Goal: Register for event/course

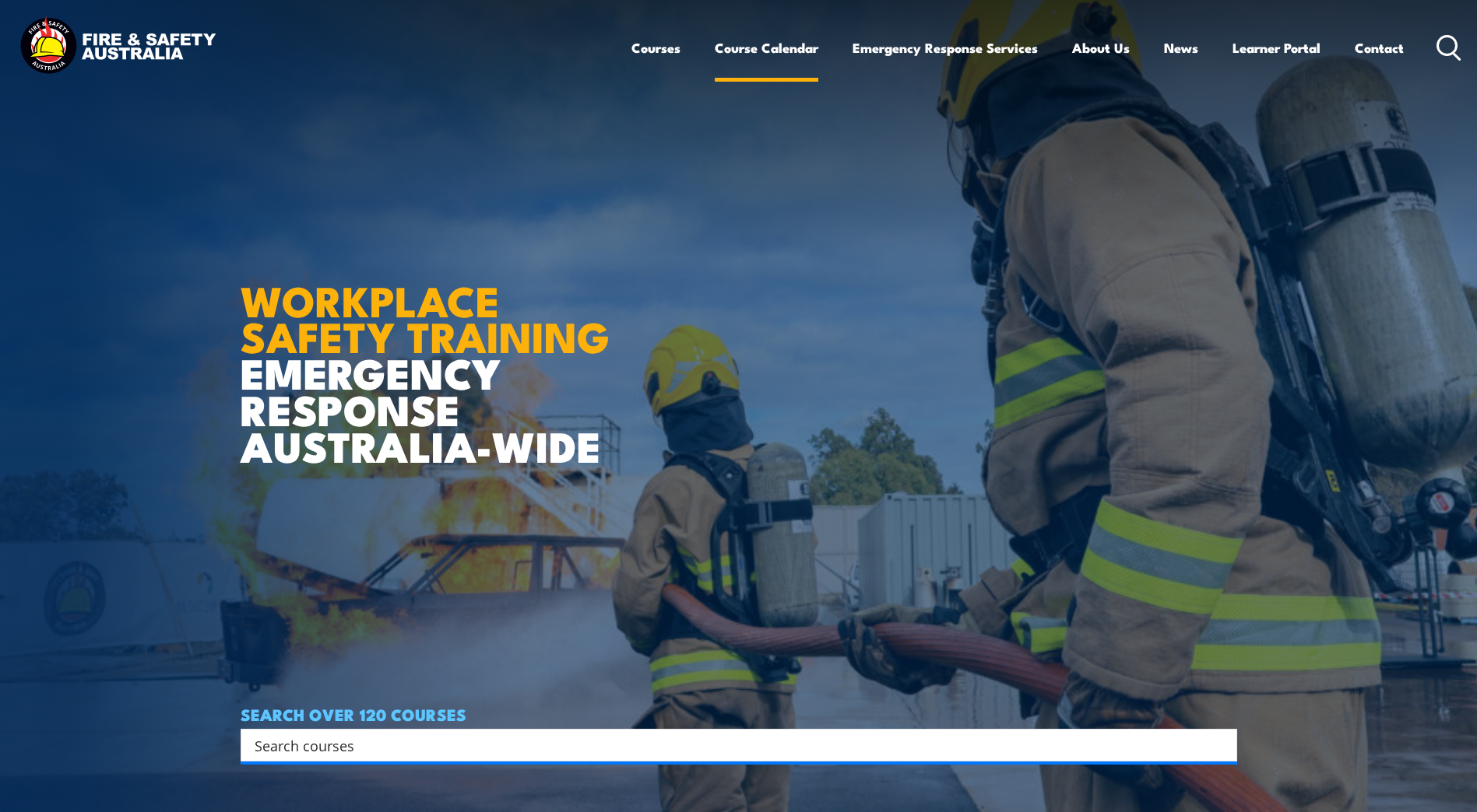
click at [774, 47] on link "Course Calendar" at bounding box center [766, 47] width 103 height 41
click at [743, 49] on link "Course Calendar" at bounding box center [766, 47] width 103 height 41
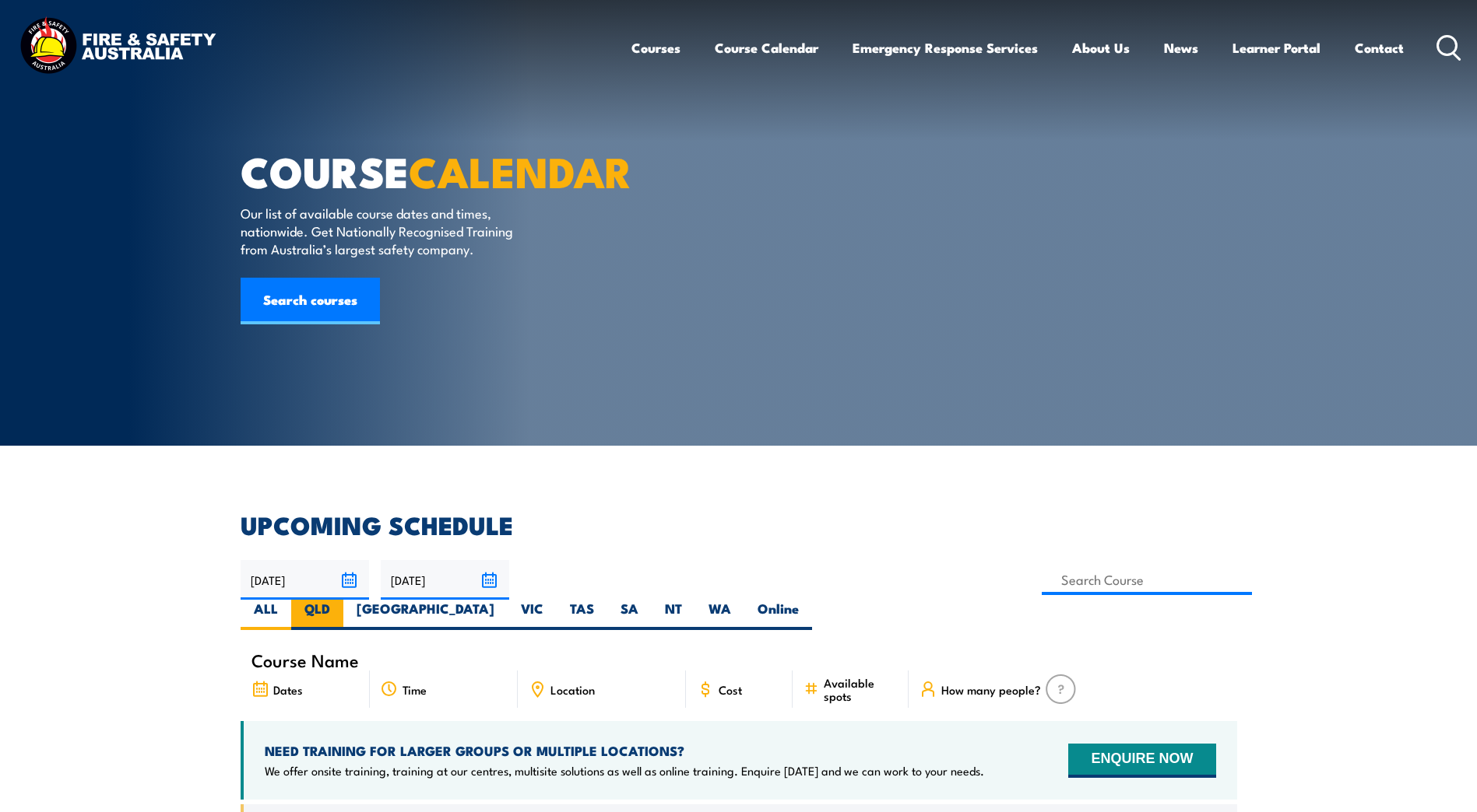
click at [343, 600] on label "QLD" at bounding box center [317, 614] width 52 height 30
click at [340, 600] on input "QLD" at bounding box center [335, 604] width 10 height 10
radio input "true"
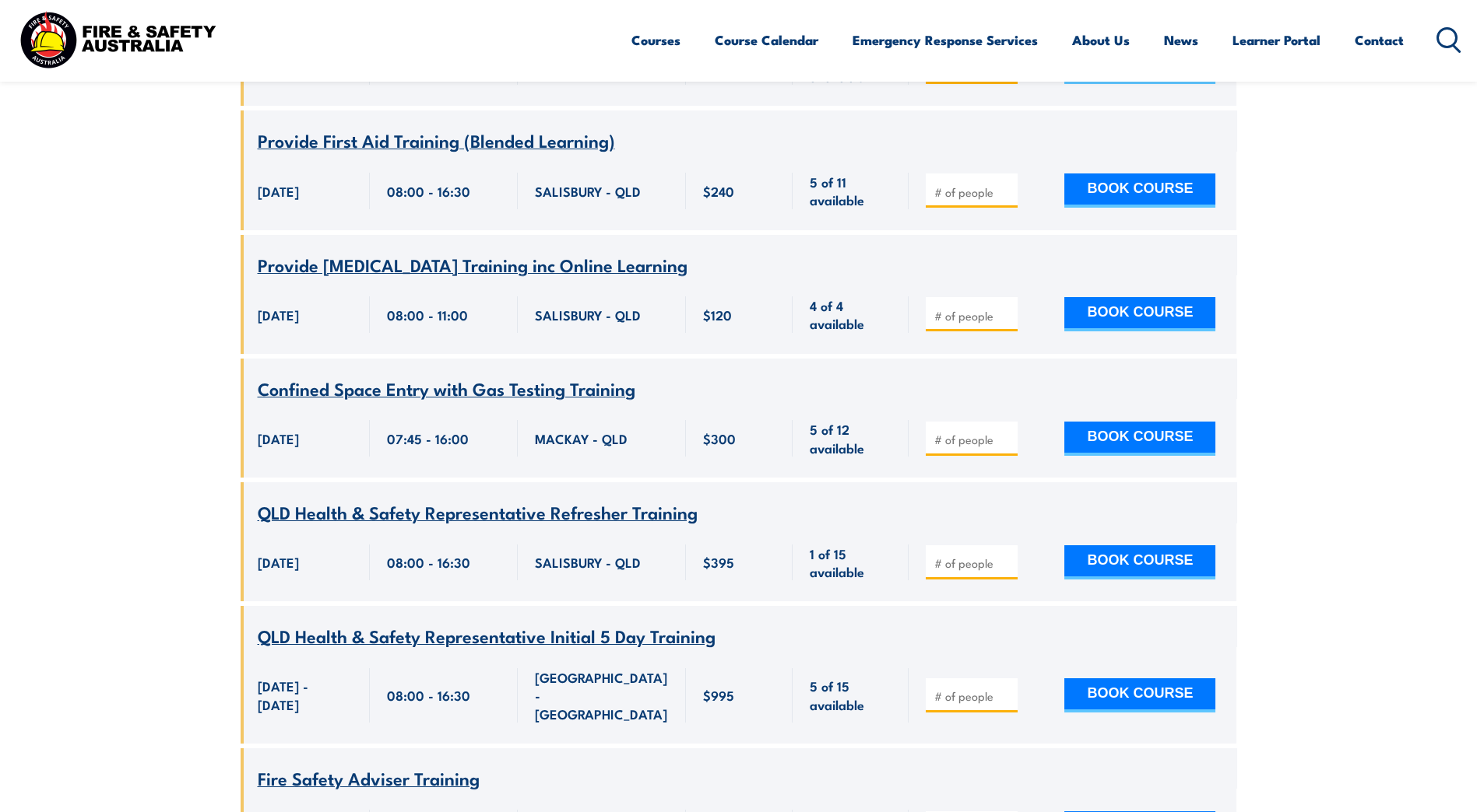
scroll to position [825, 0]
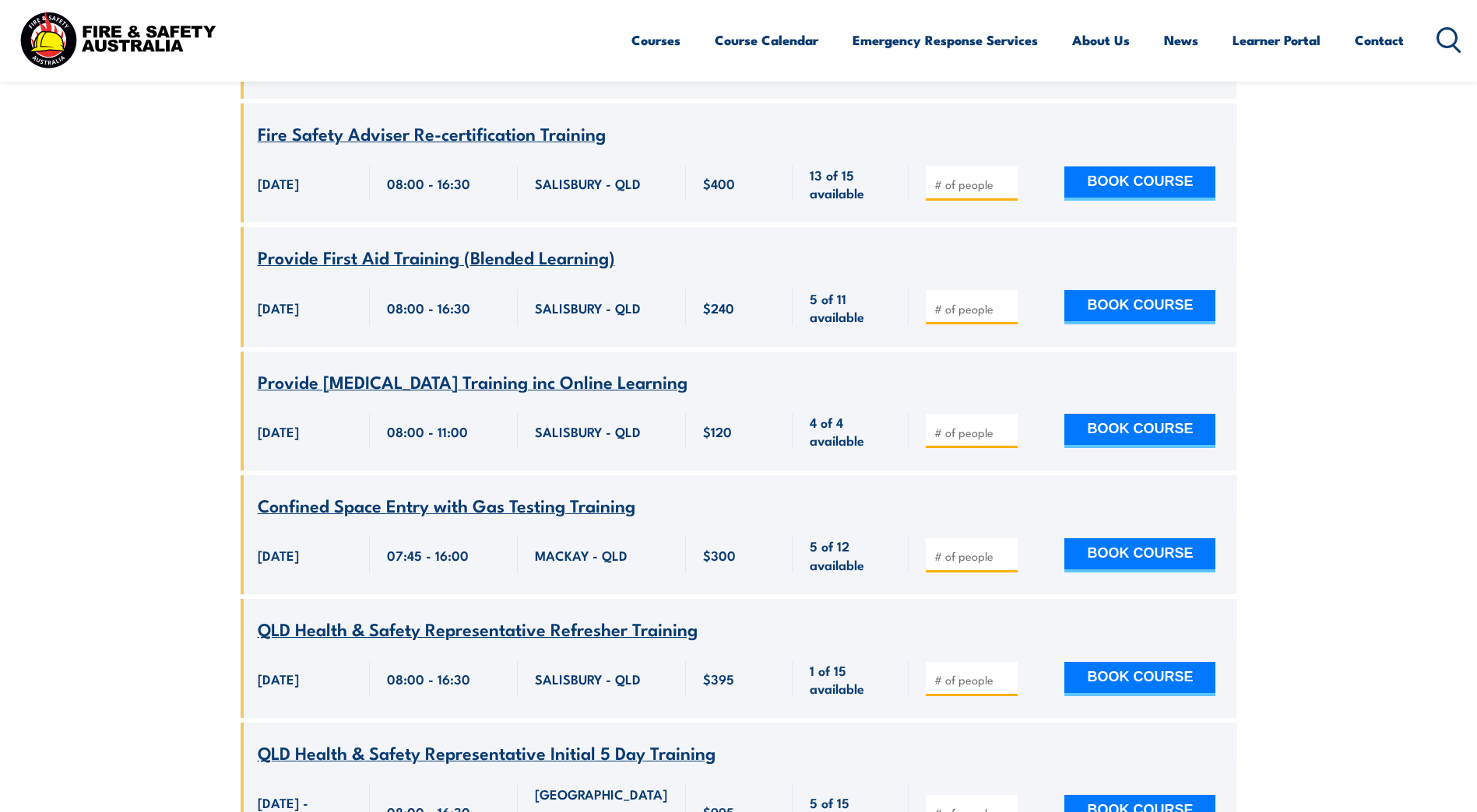
click at [1445, 40] on icon at bounding box center [1448, 40] width 25 height 25
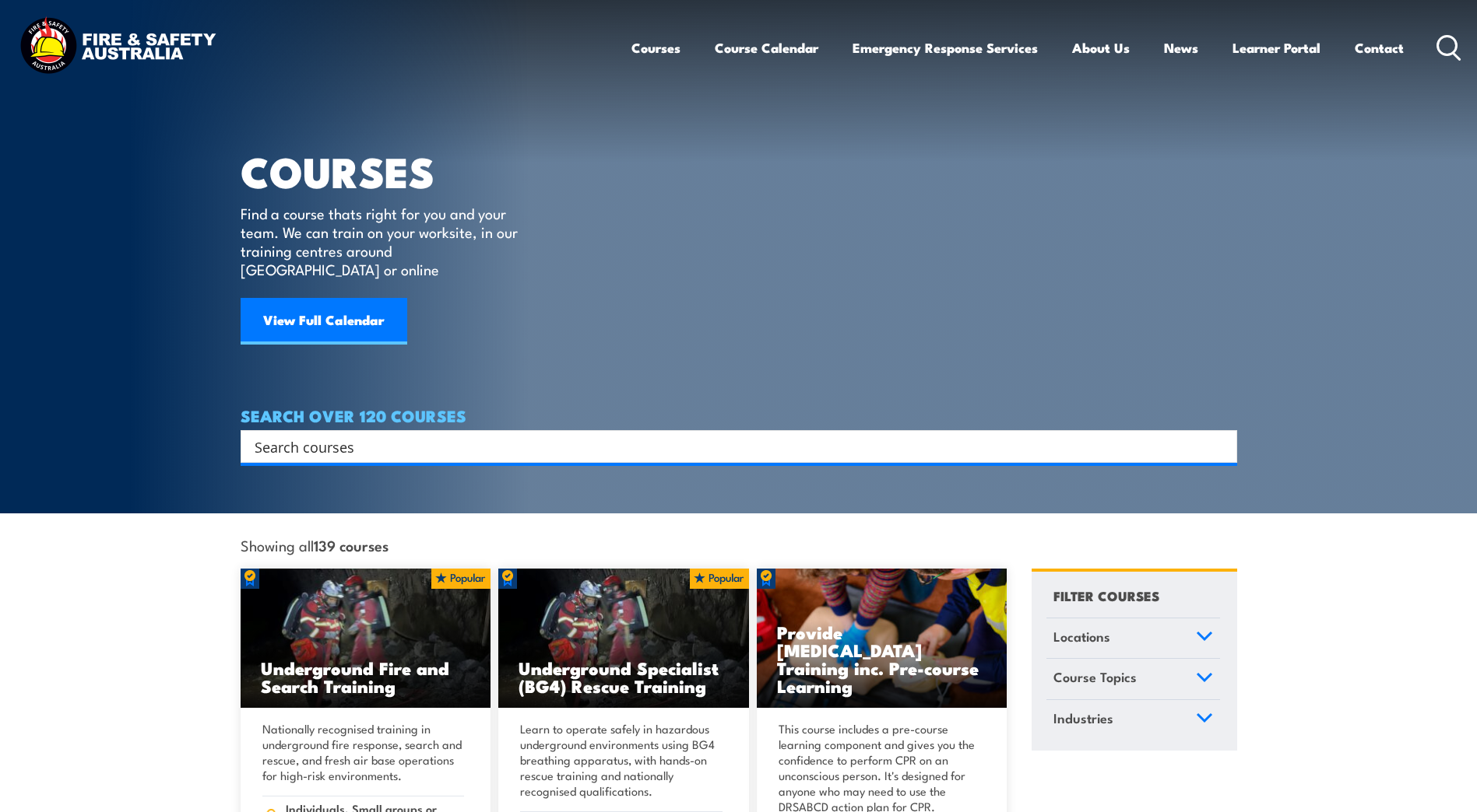
click at [336, 438] on div "Search" at bounding box center [738, 446] width 996 height 33
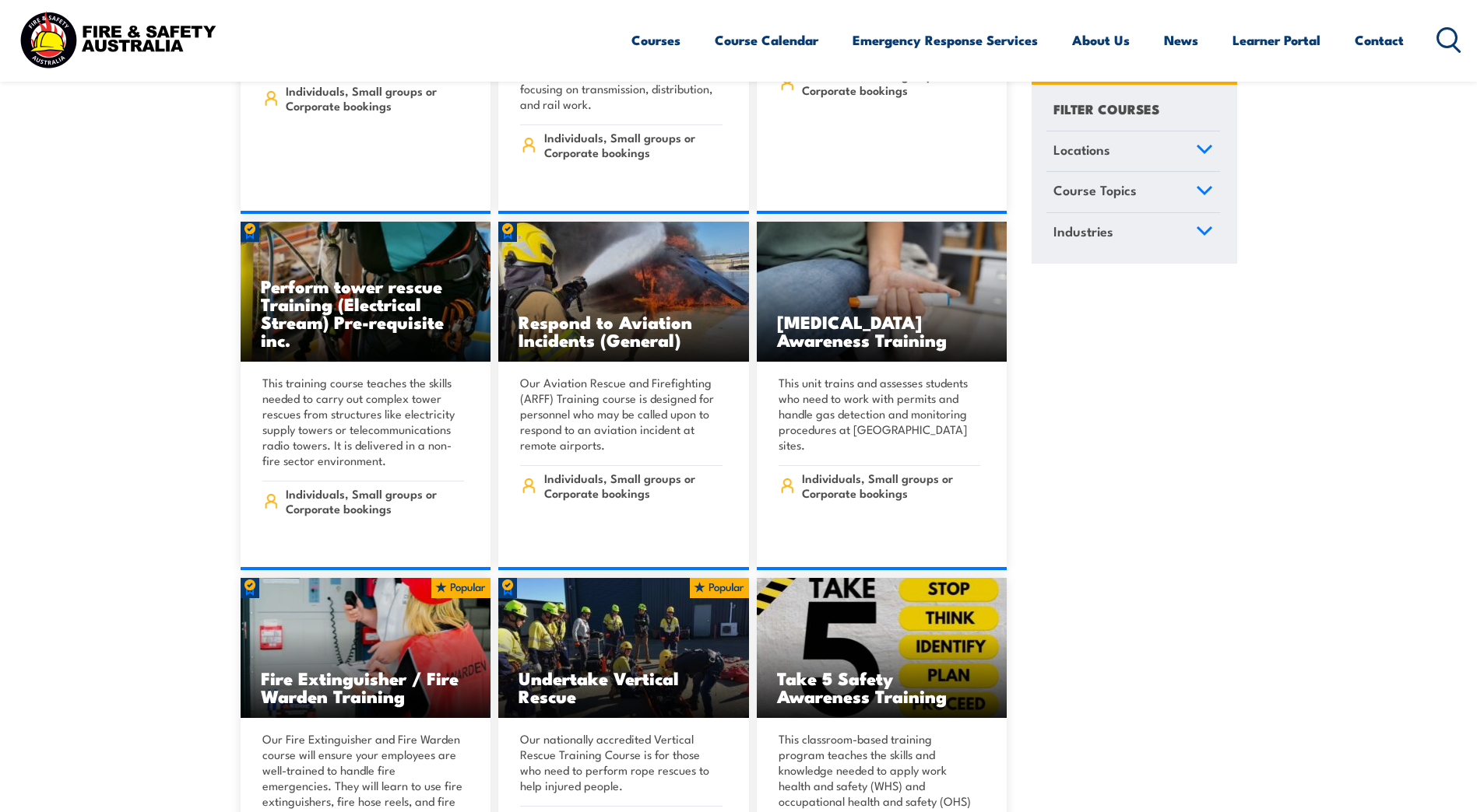
scroll to position [4045, 0]
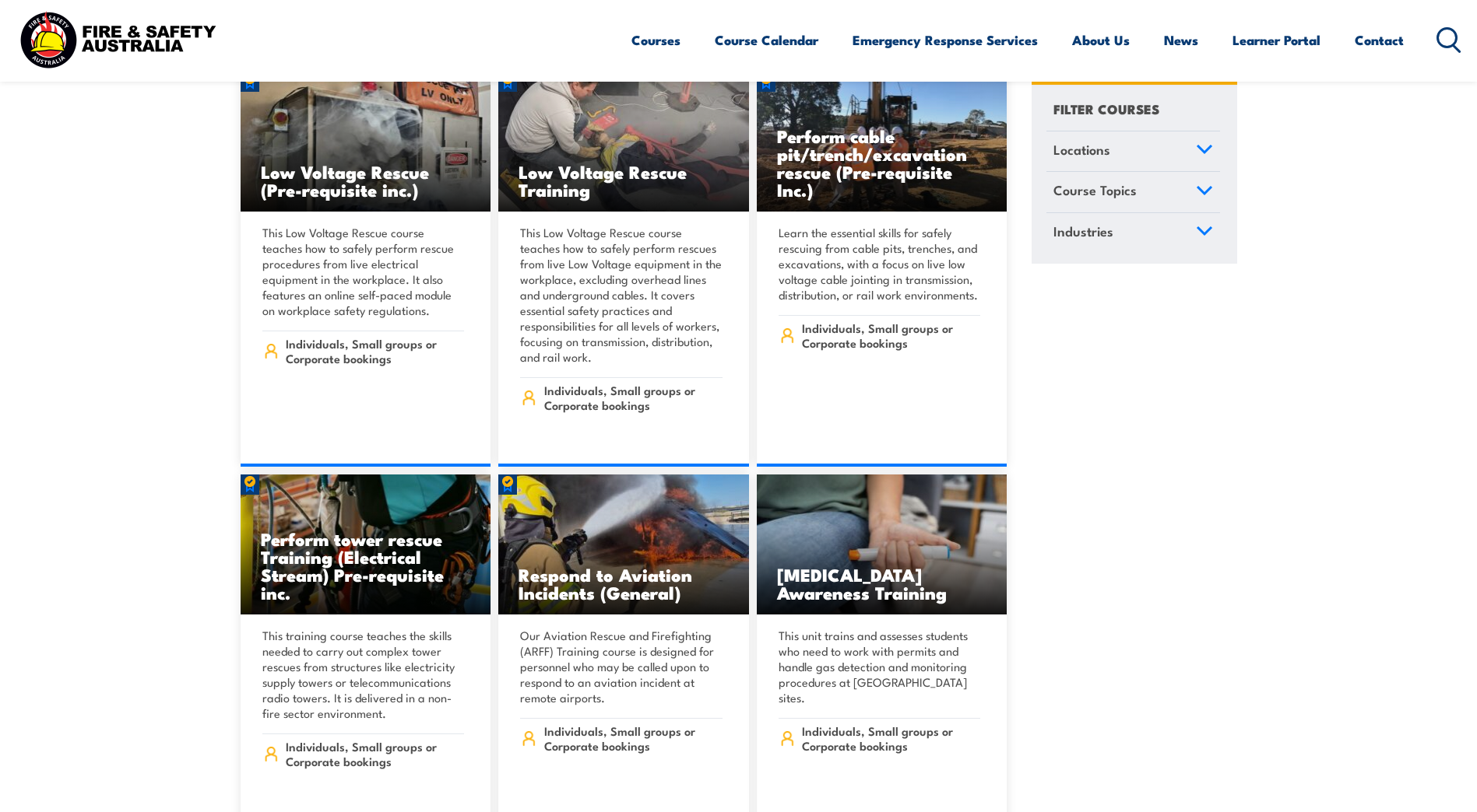
click at [1449, 38] on icon at bounding box center [1448, 40] width 25 height 25
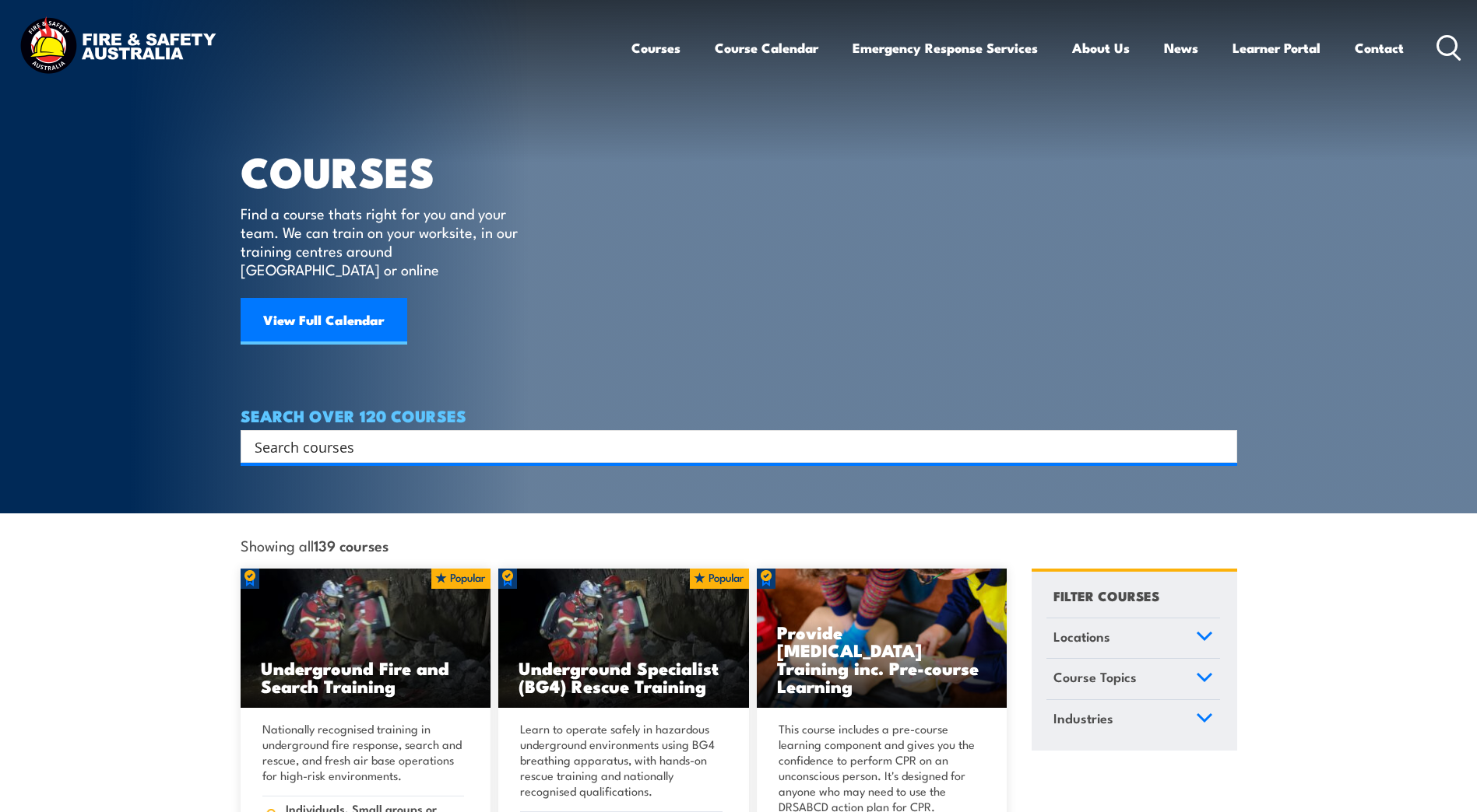
click at [332, 435] on input "Search input" at bounding box center [728, 446] width 948 height 24
type input "Generic Surface Induction"
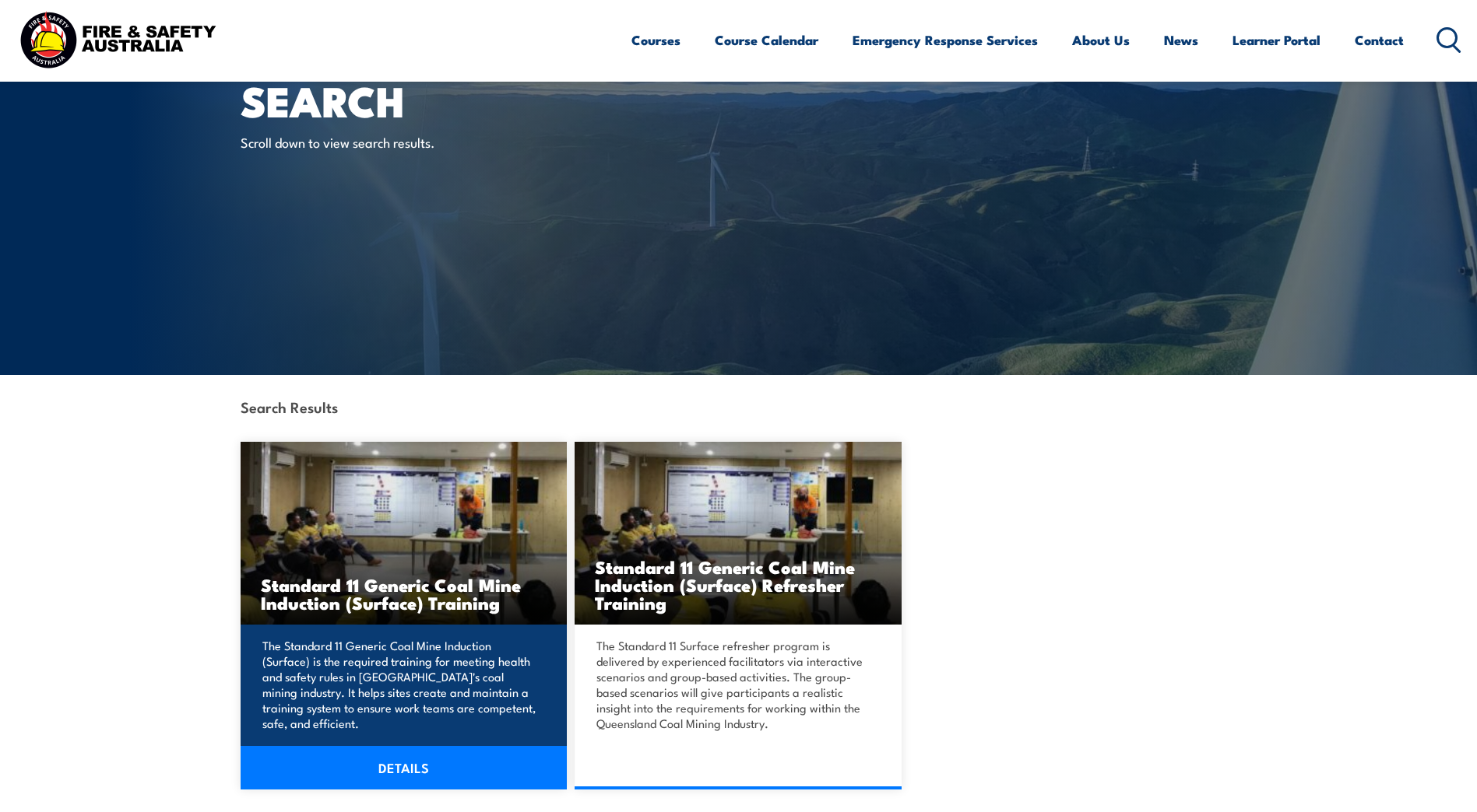
scroll to position [155, 0]
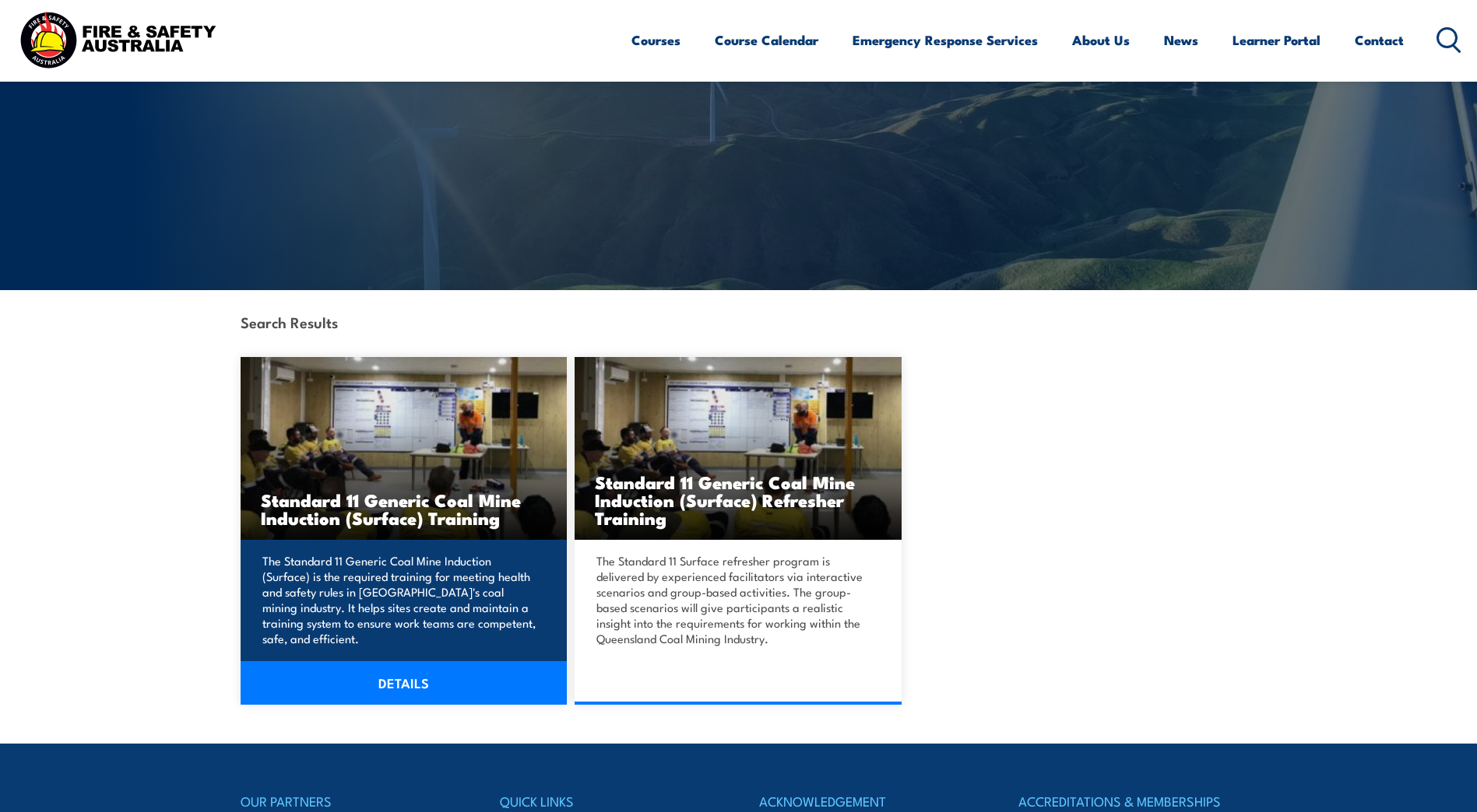
click at [398, 678] on link "DETAILS" at bounding box center [404, 683] width 327 height 44
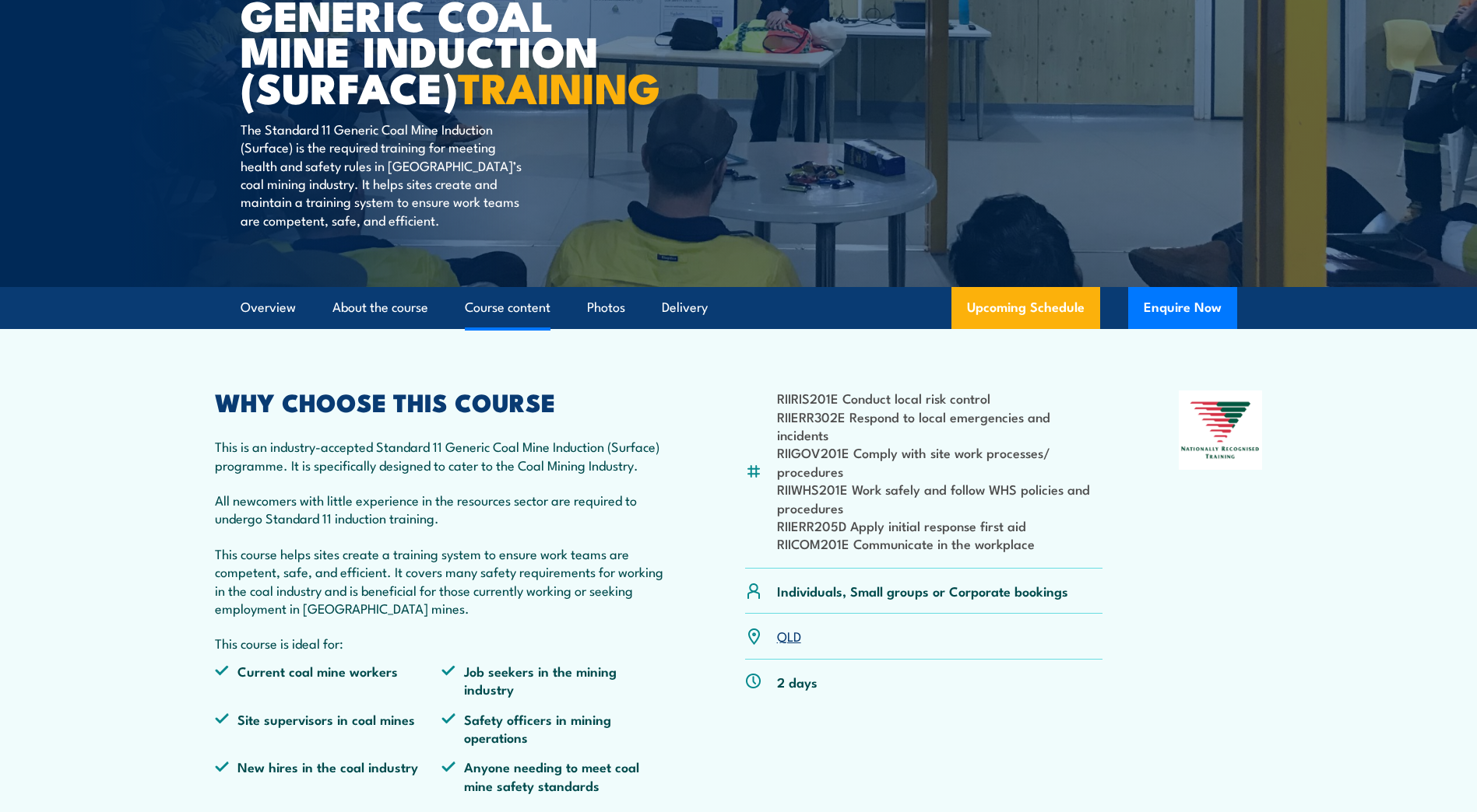
scroll to position [233, 0]
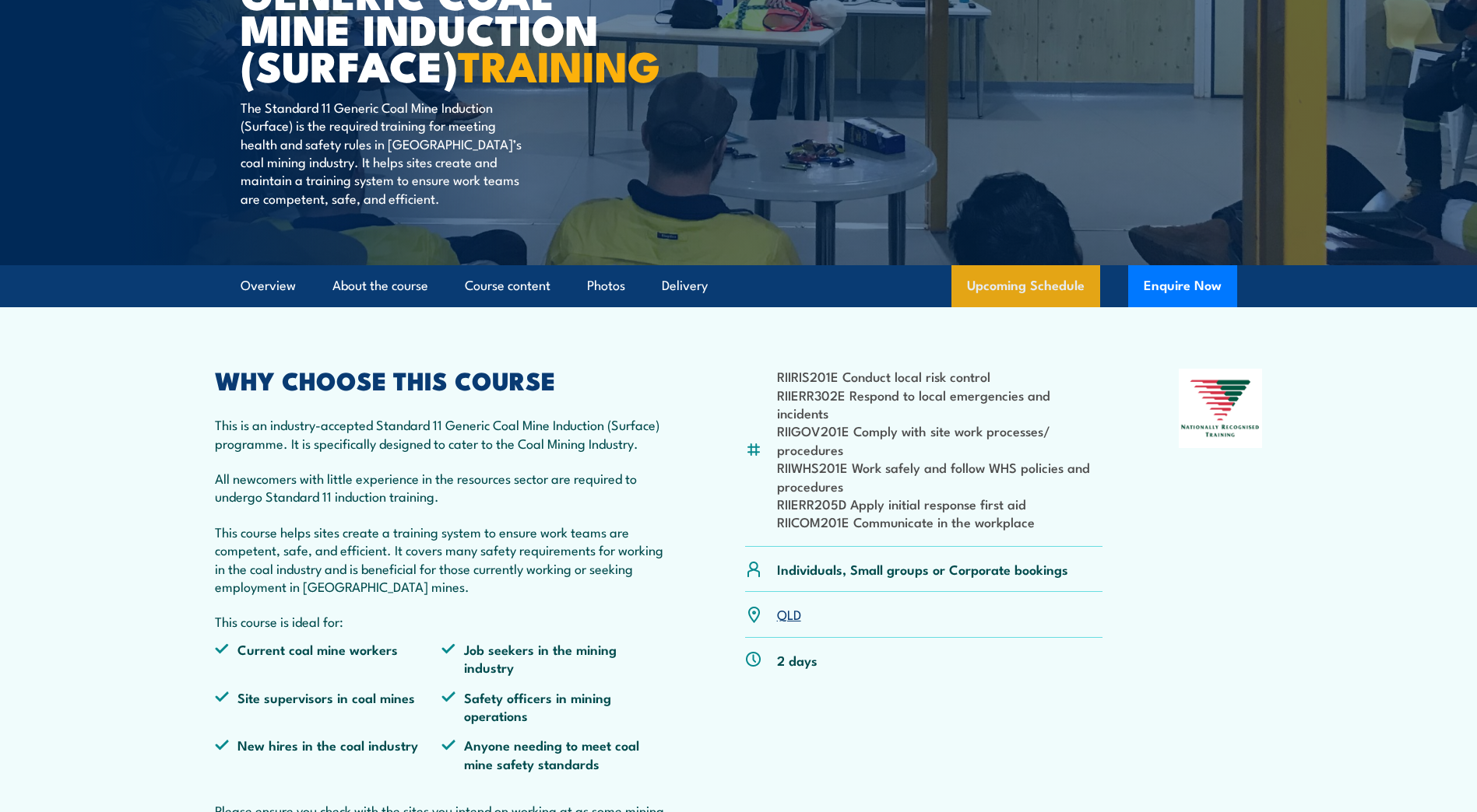
click at [1033, 308] on link "Upcoming Schedule" at bounding box center [1026, 286] width 149 height 42
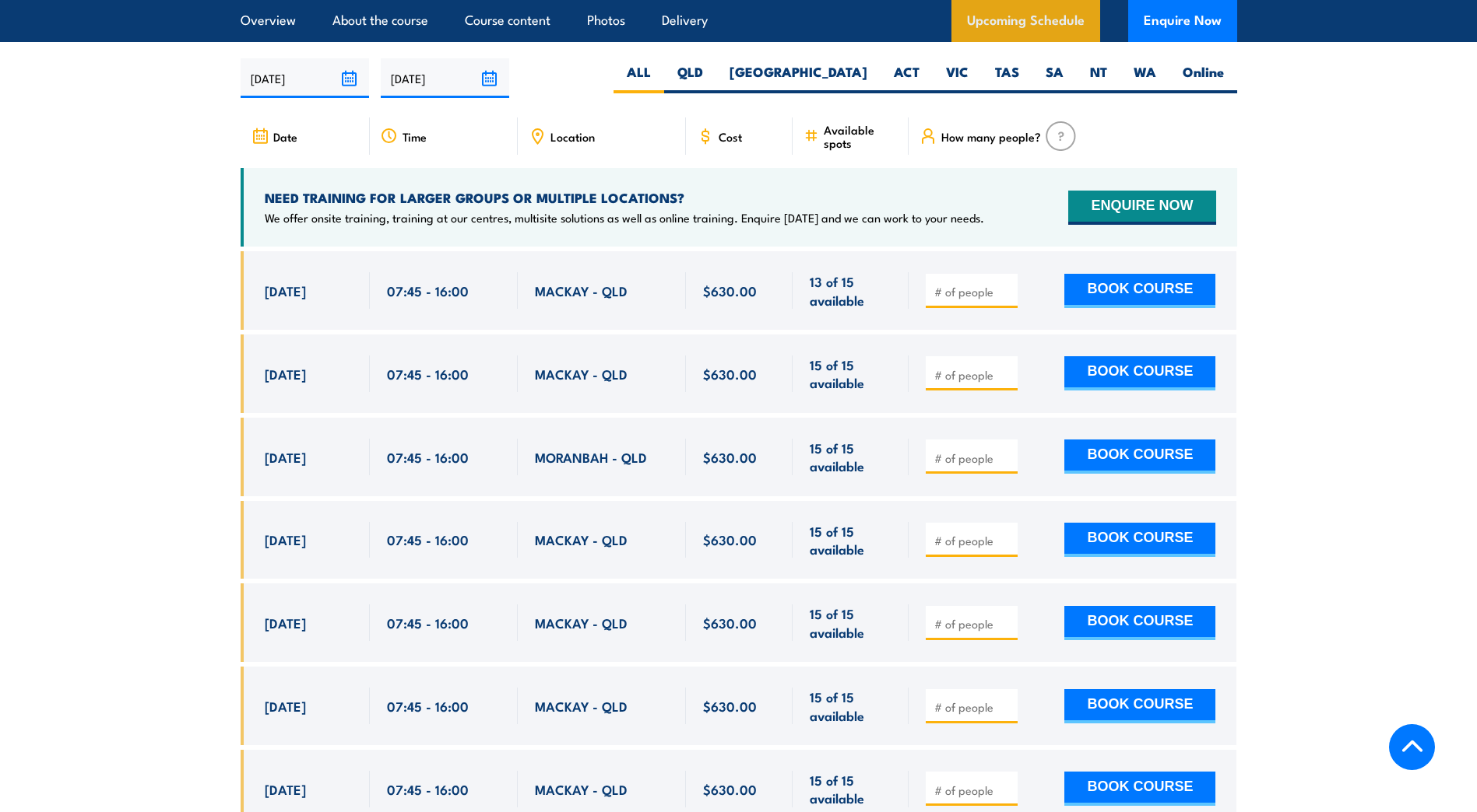
scroll to position [2927, 0]
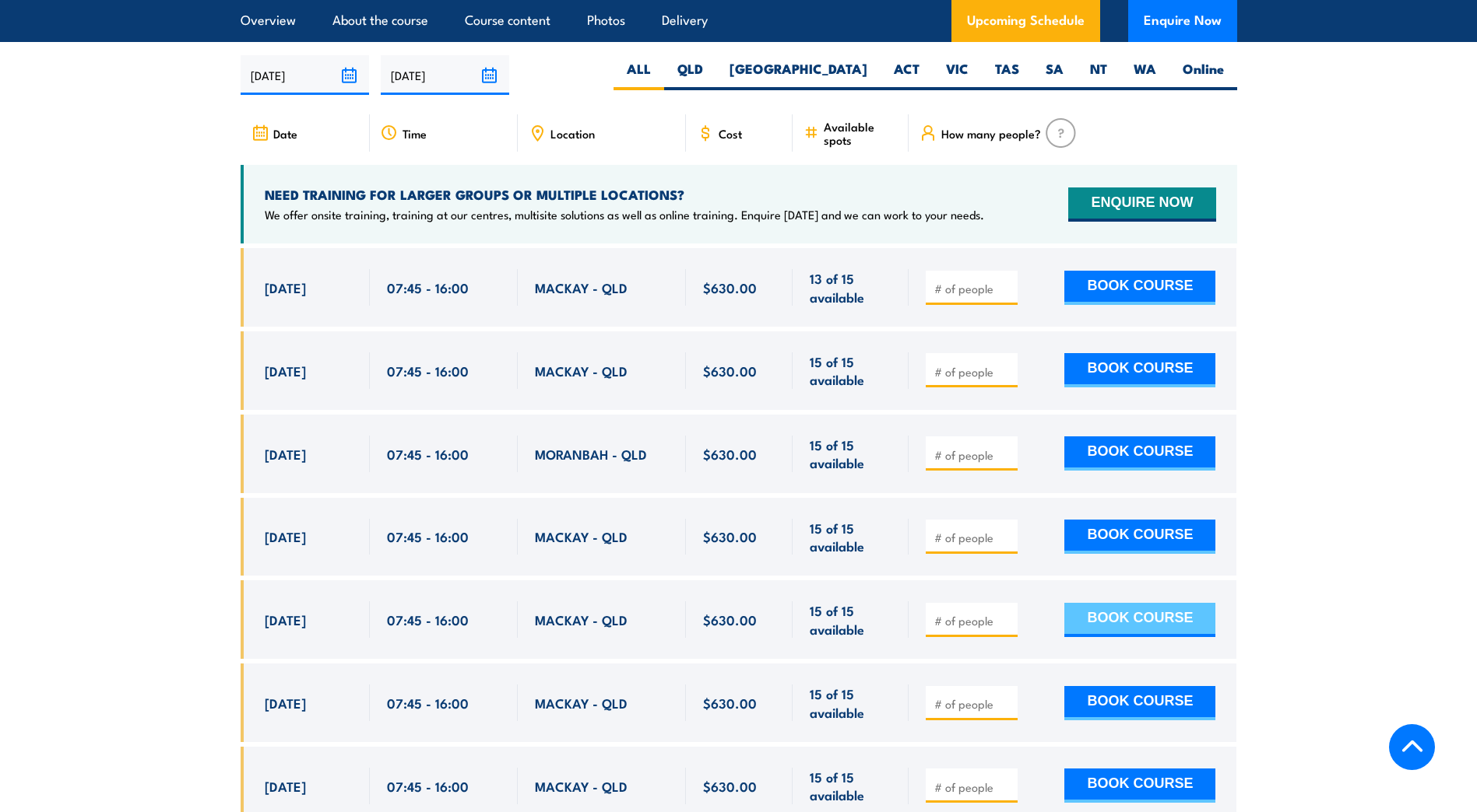
click at [1084, 637] on button "BOOK COURSE" at bounding box center [1139, 620] width 151 height 34
click at [999, 629] on input "number" at bounding box center [973, 621] width 78 height 15
type input "1"
click at [1005, 629] on input "1" at bounding box center [973, 621] width 78 height 15
click at [1084, 631] on button "BOOK COURSE" at bounding box center [1139, 620] width 151 height 34
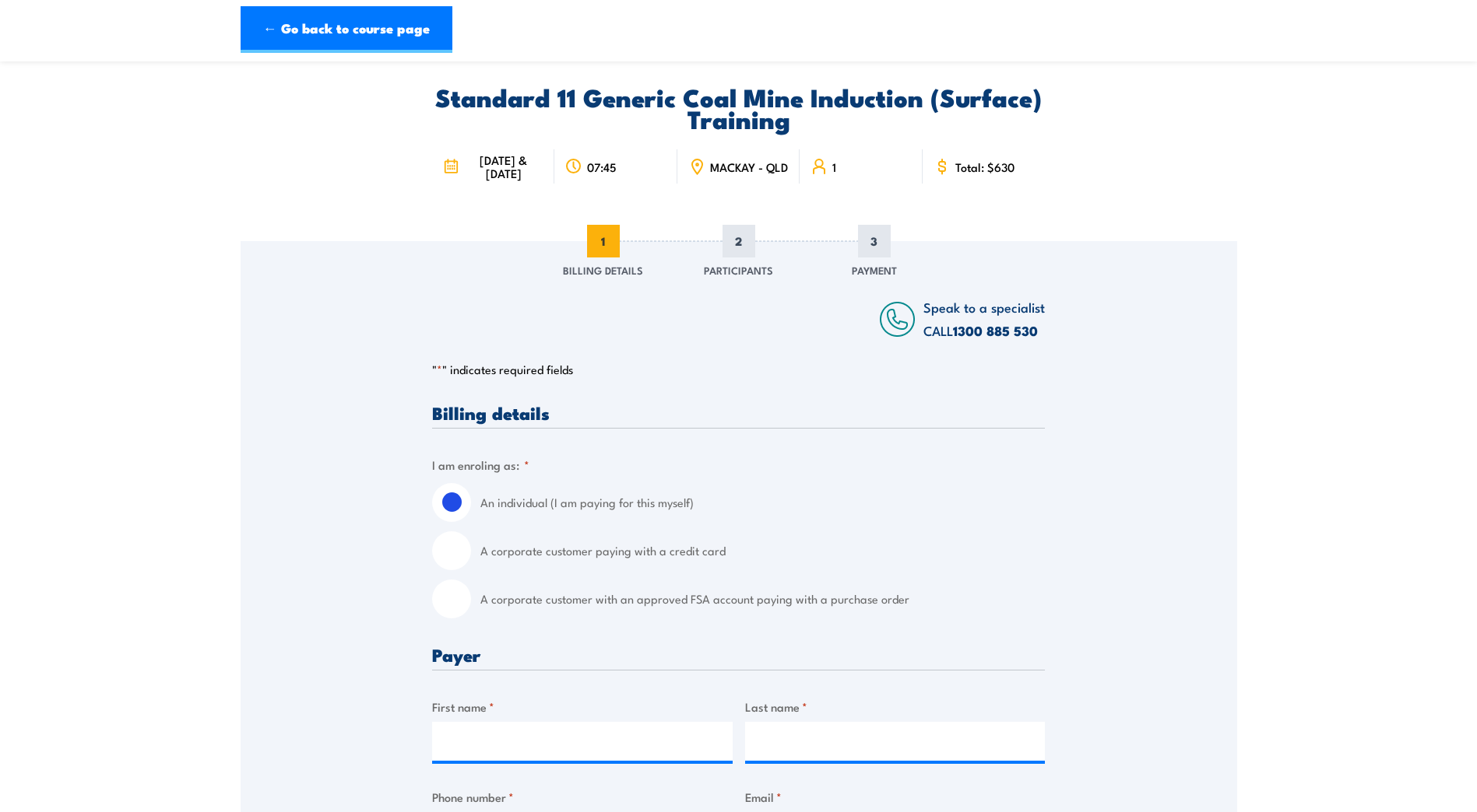
scroll to position [78, 0]
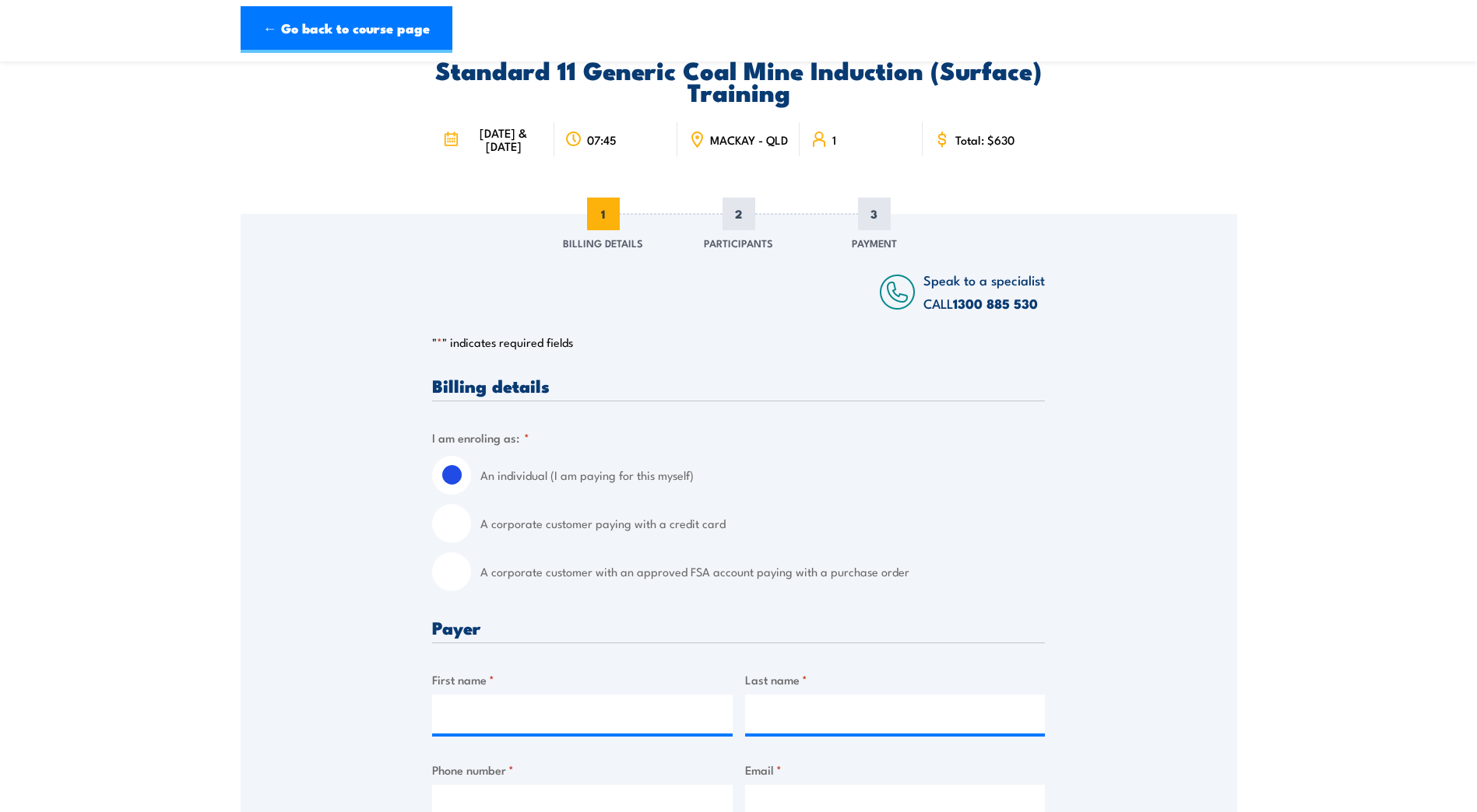
click at [451, 535] on input "A corporate customer paying with a credit card" at bounding box center [451, 523] width 39 height 39
radio input "true"
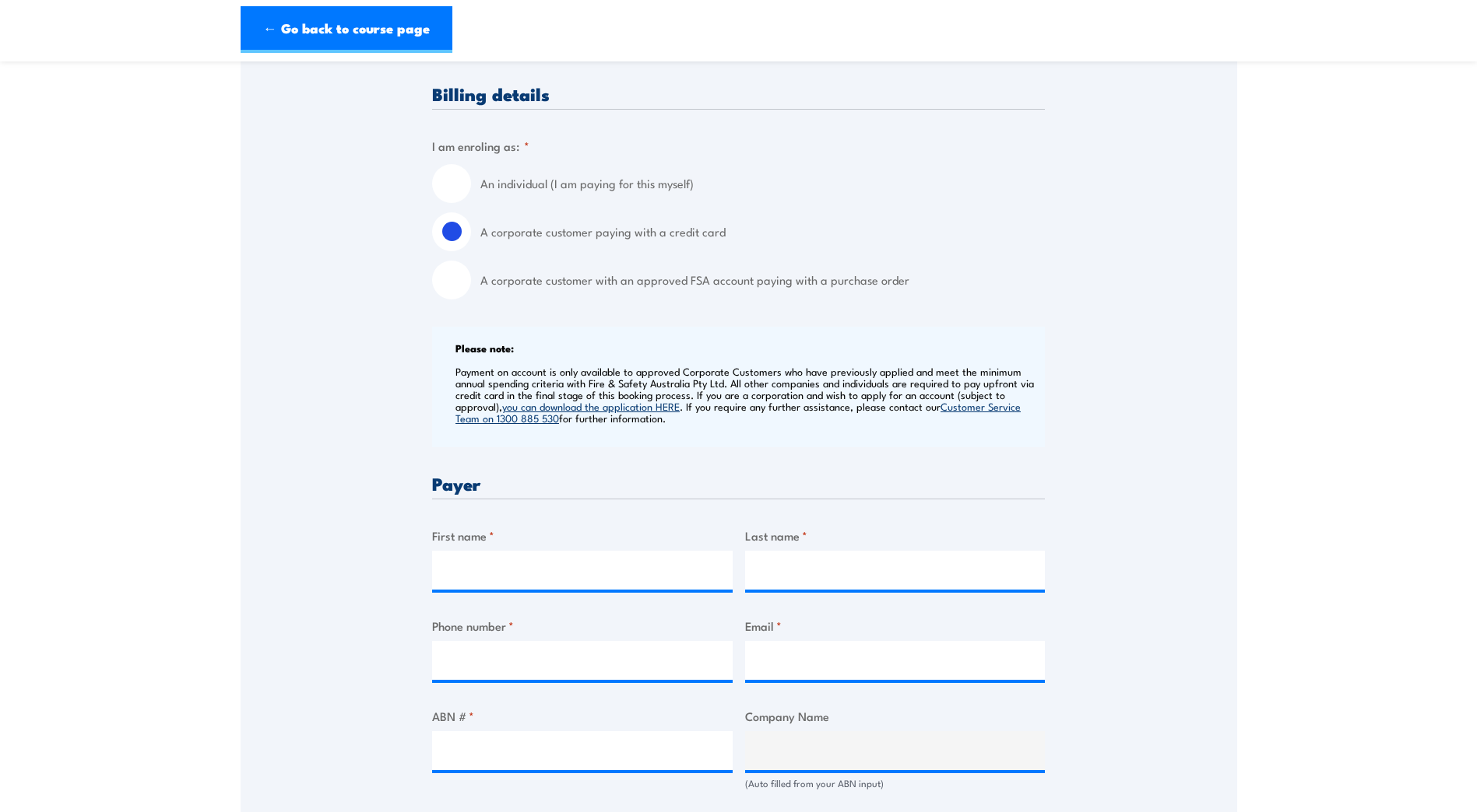
scroll to position [389, 0]
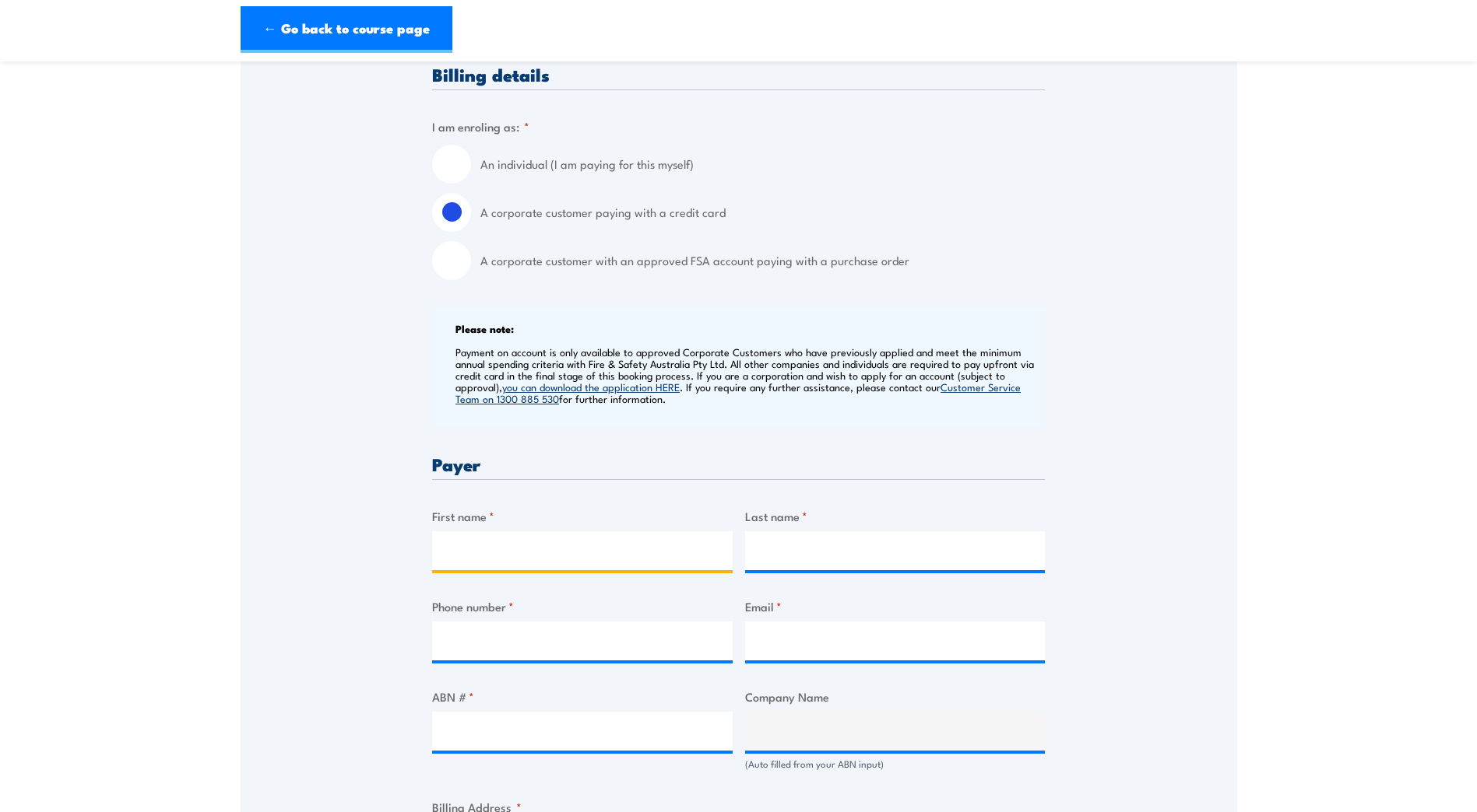
click at [543, 565] on input "First name *" at bounding box center [582, 551] width 300 height 39
type input "MELISSA"
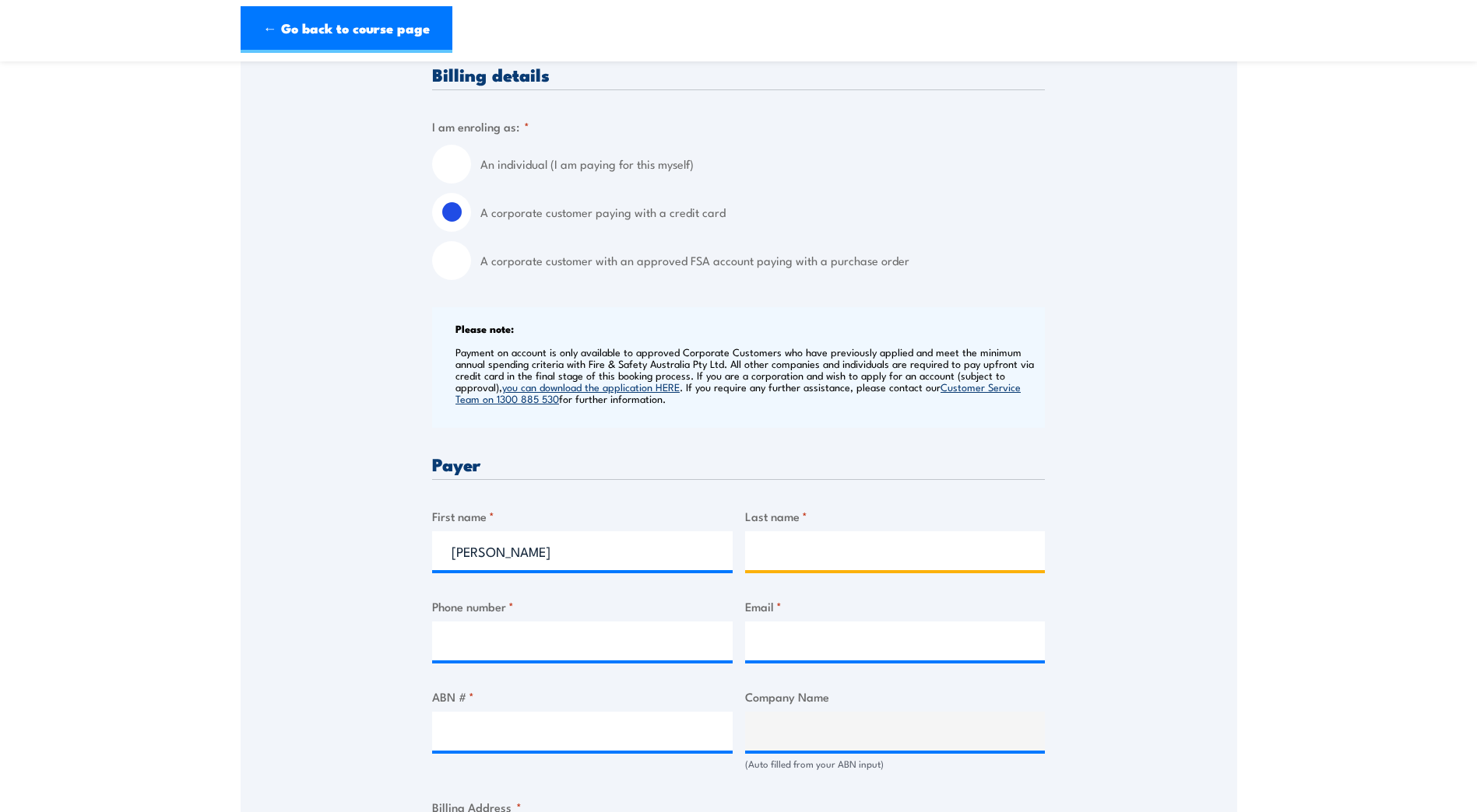
type input "BAZLEY"
type input "0749515444"
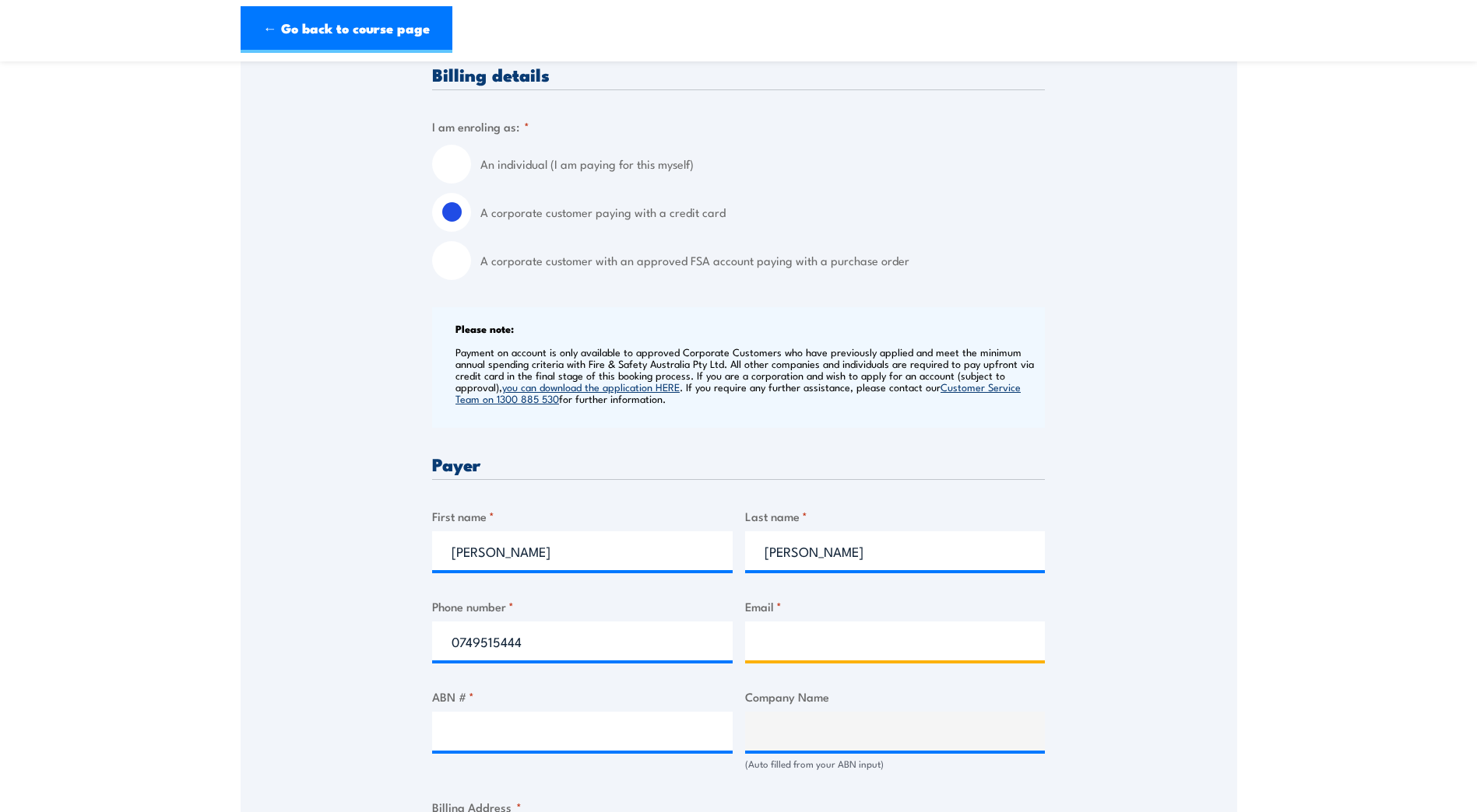
type input "melissa.bazley@sgs.com"
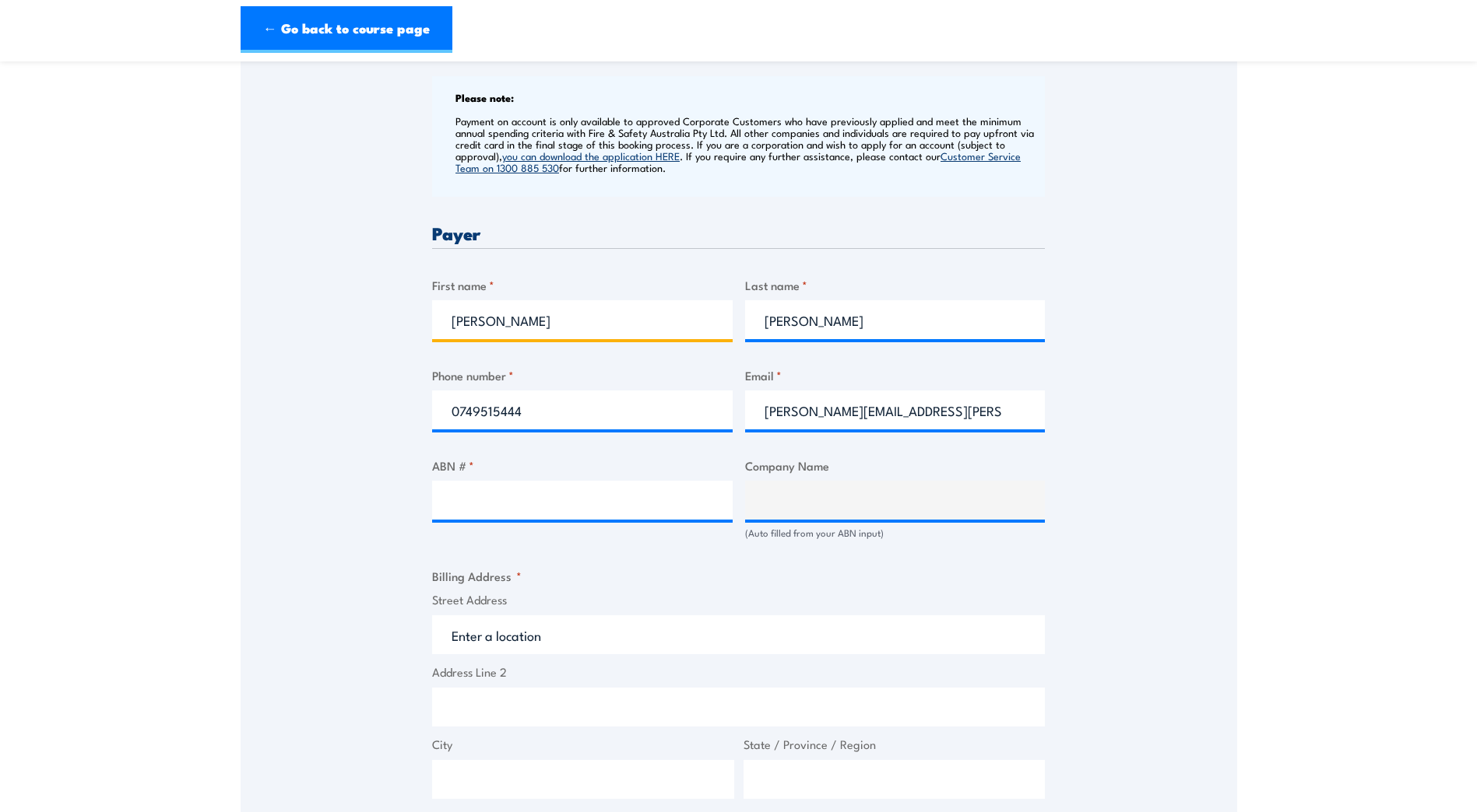
scroll to position [622, 0]
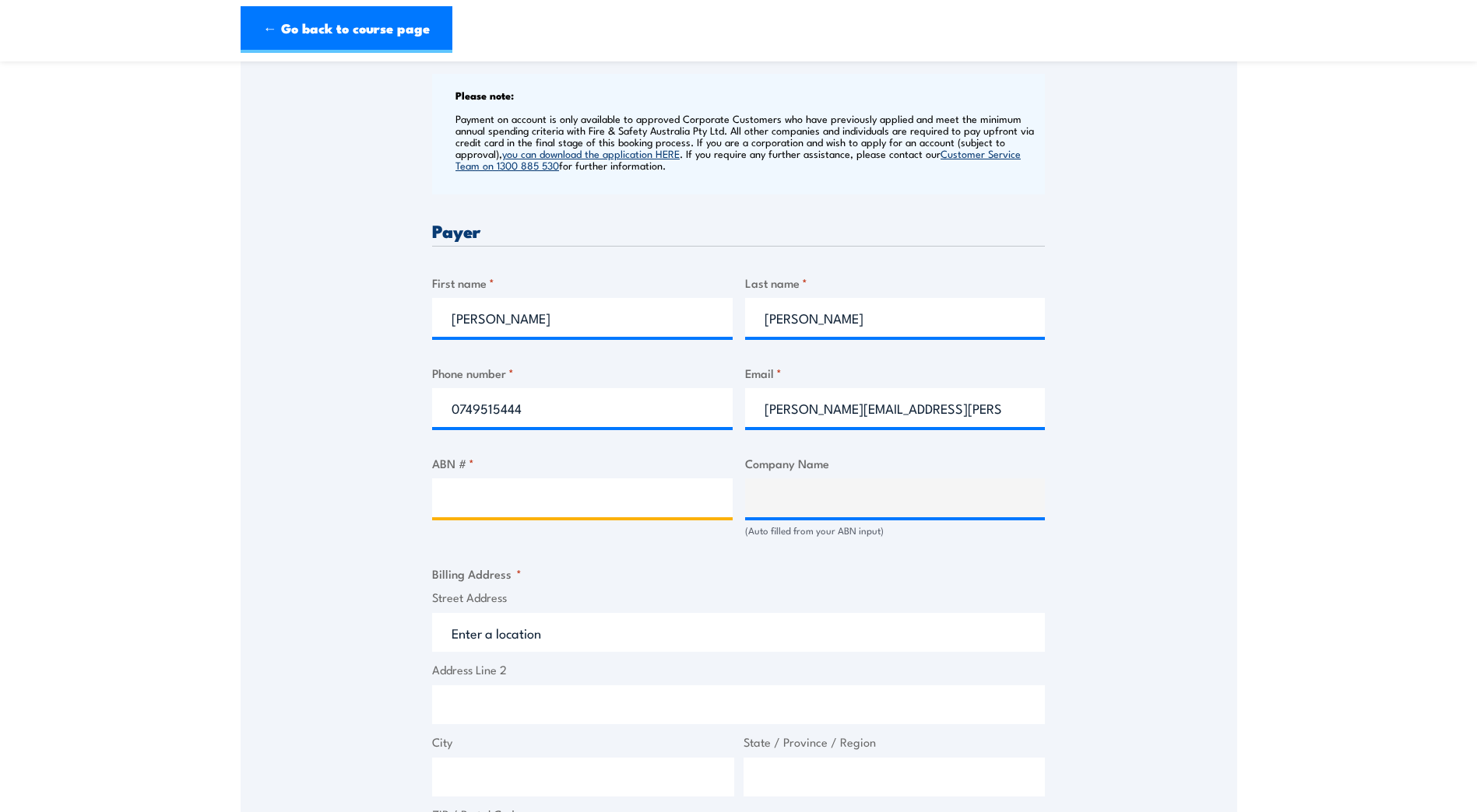
click at [576, 517] on input "ABN # *" at bounding box center [582, 497] width 300 height 39
type input "44000964278"
type input "SGS AUSTRALIA PTY LTD"
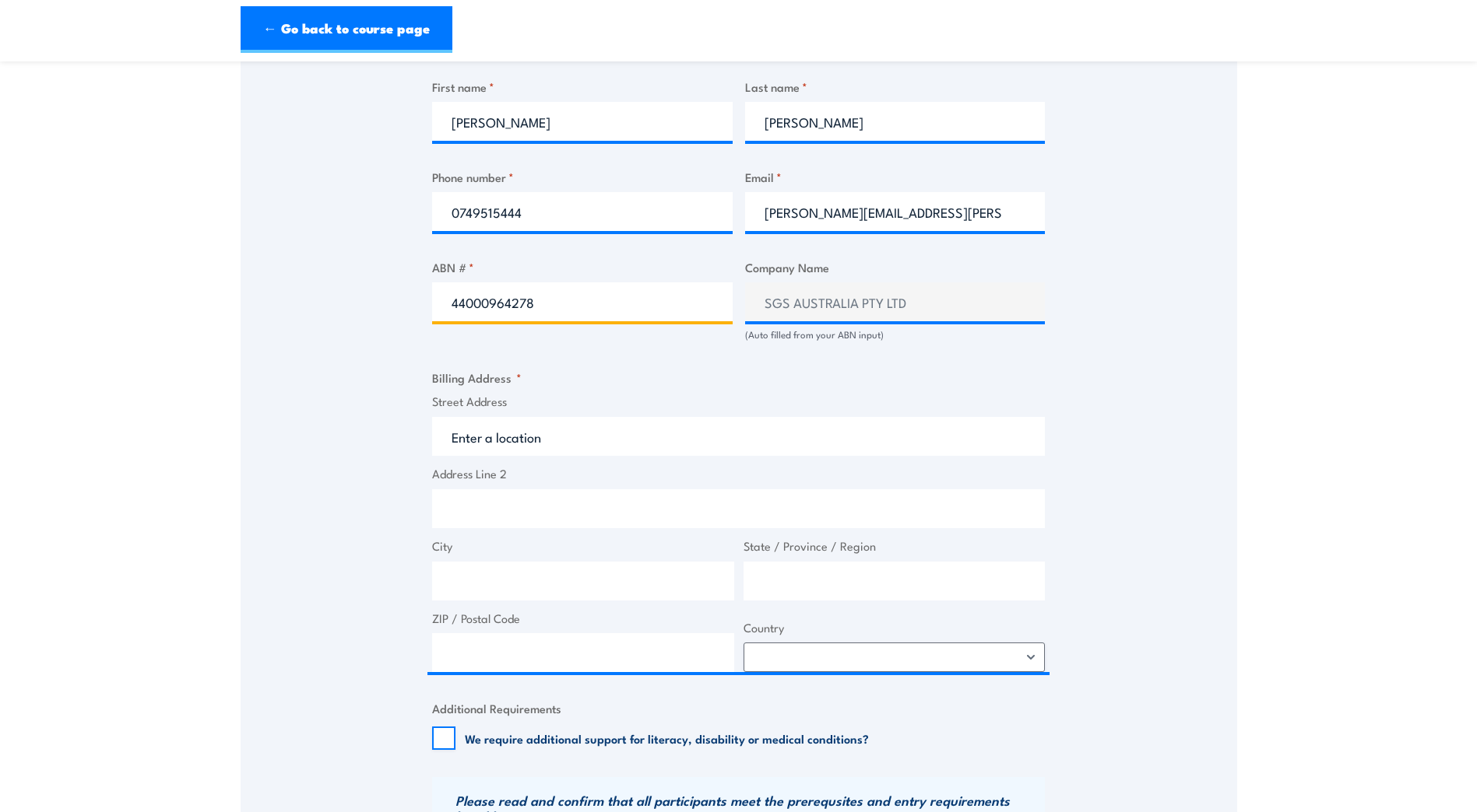
scroll to position [856, 0]
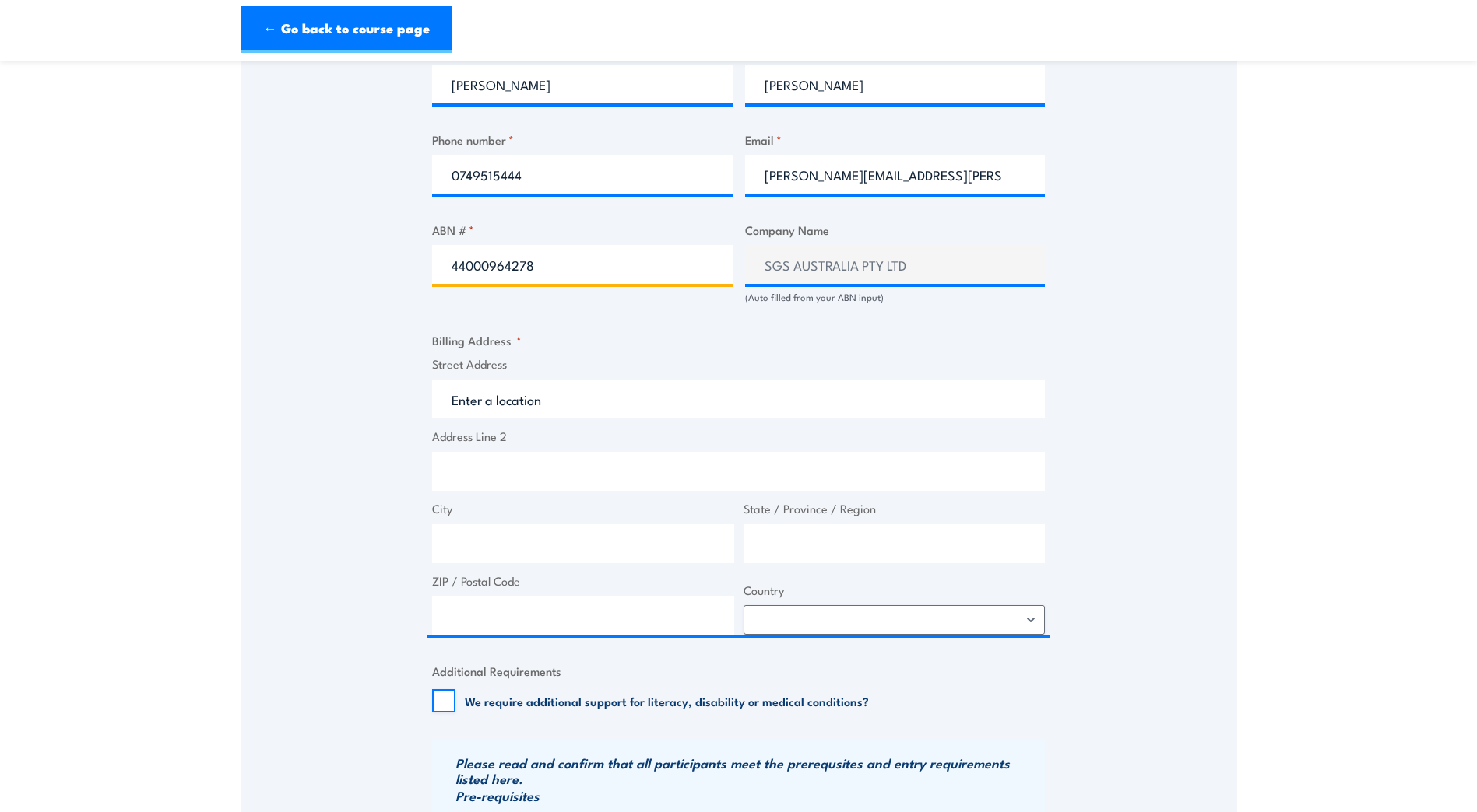
type input "44000964278"
click at [503, 405] on input "Street Address" at bounding box center [738, 398] width 613 height 39
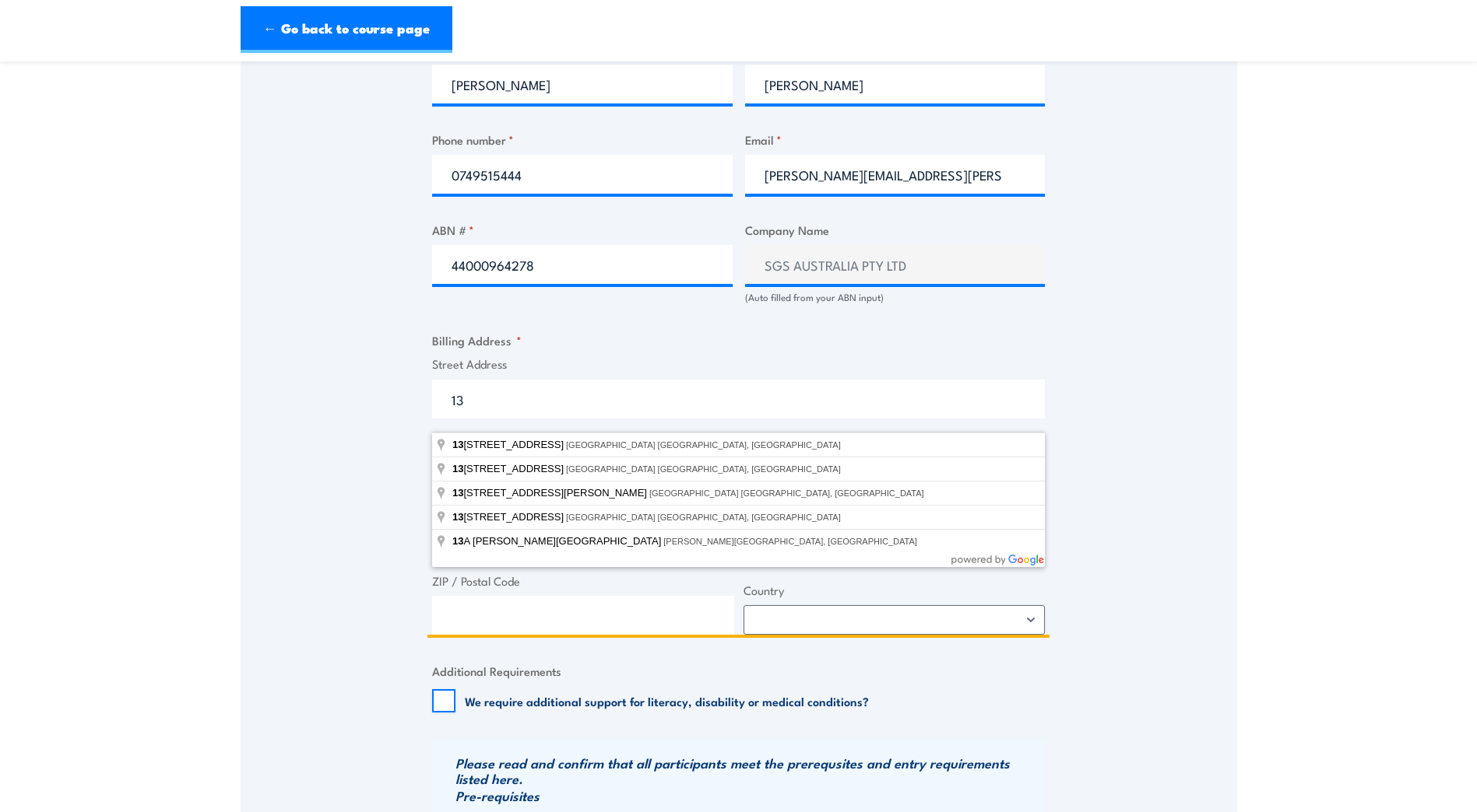
type input "13"
click at [660, 367] on fieldset "Billing Address * Street Address 13 Address Line 2 City State / Province / Regi…" at bounding box center [738, 483] width 613 height 303
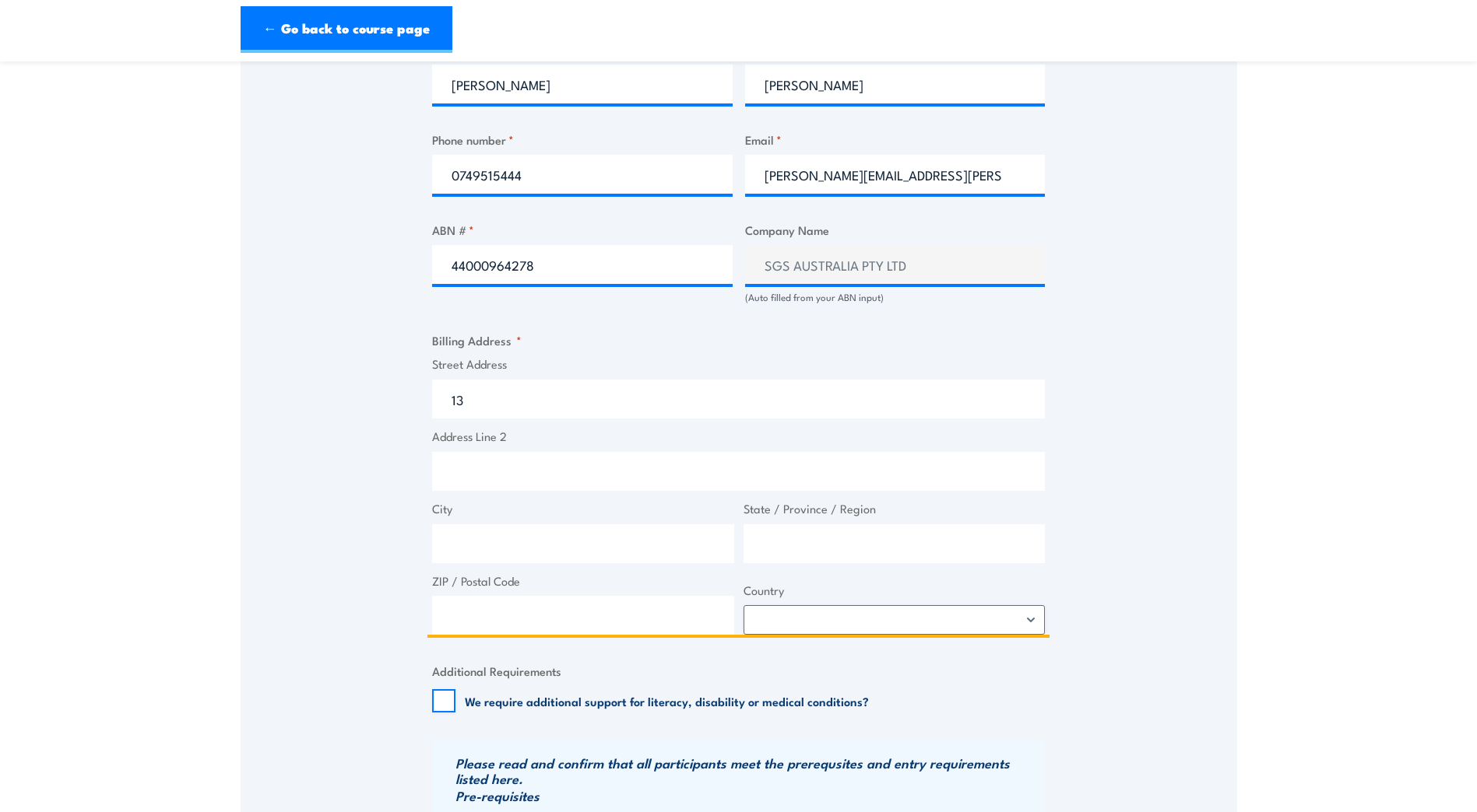
click at [484, 483] on input "Address Line 2" at bounding box center [738, 471] width 613 height 39
type input "Interlink Court"
click at [478, 554] on input "City" at bounding box center [583, 543] width 302 height 39
type input "Paget"
click at [762, 552] on input "State / Province / Region" at bounding box center [894, 543] width 302 height 39
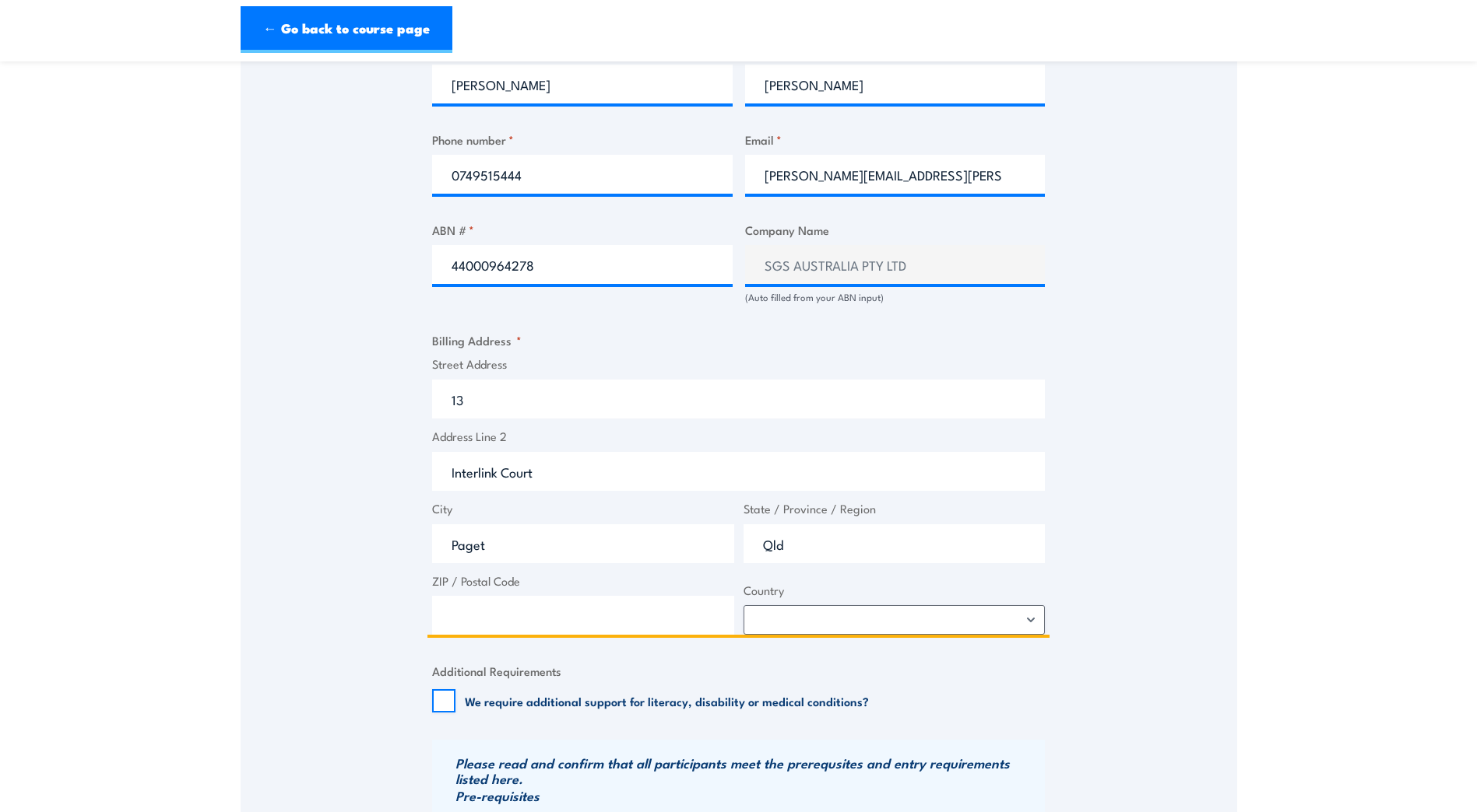
type input "Qld"
click at [564, 630] on input "ZIP / Postal Code" at bounding box center [583, 615] width 302 height 39
type input "4740"
click at [1026, 635] on select "Afghanistan Albania Algeria American Samoa Andorra Angola Anguilla Antarctica A…" at bounding box center [894, 620] width 302 height 30
select select "[GEOGRAPHIC_DATA]"
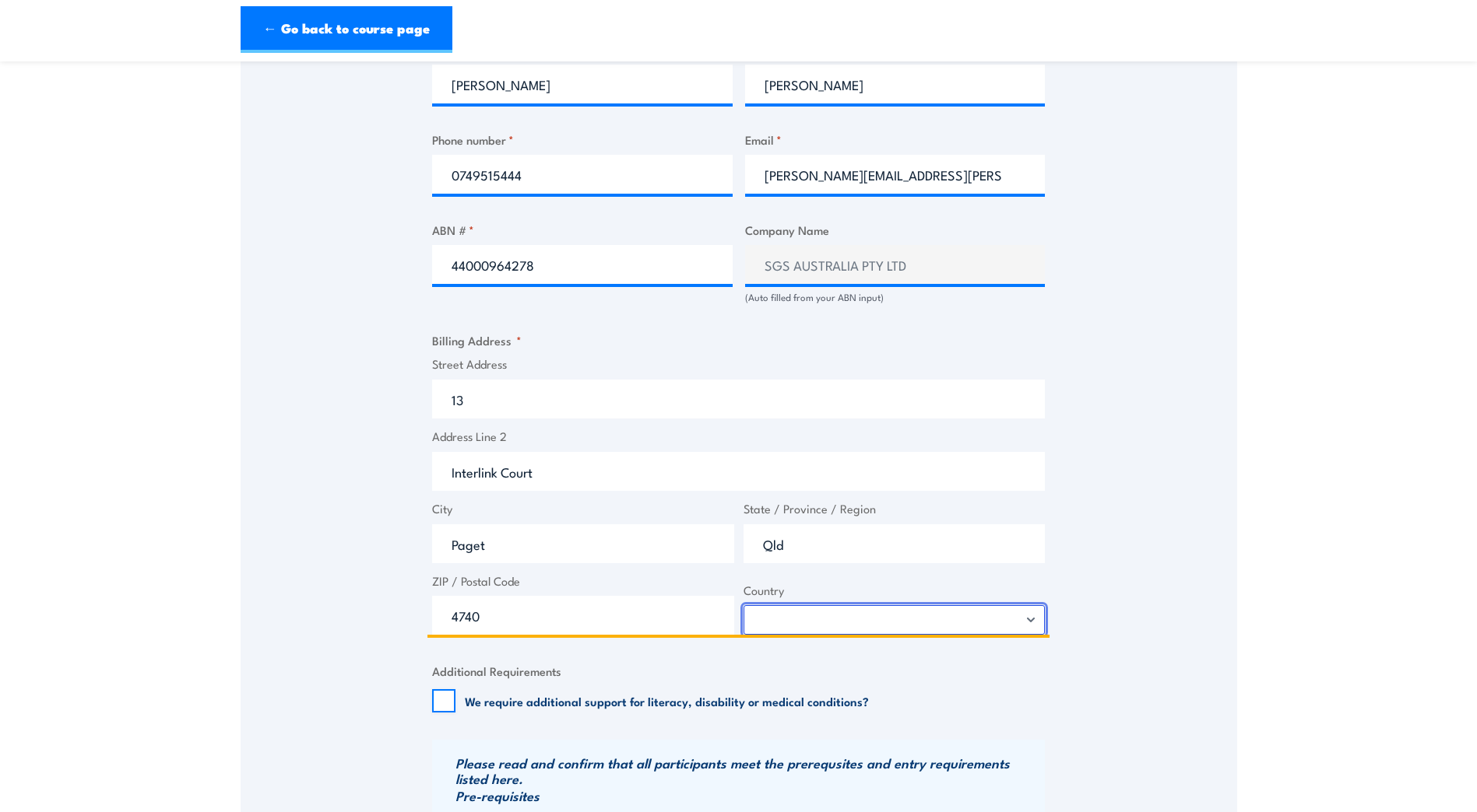
click at [743, 619] on select "Afghanistan Albania Algeria American Samoa Andorra Angola Anguilla Antarctica A…" at bounding box center [894, 620] width 302 height 30
drag, startPoint x: 488, startPoint y: 564, endPoint x: 435, endPoint y: 565, distance: 53.0
click at [448, 563] on input "Paget" at bounding box center [583, 543] width 302 height 39
type input "Mackay"
click at [350, 522] on div "Speak to a specialist CALL 1300 885 530 CALL 1300 885 530 " * " indicates requi…" at bounding box center [738, 268] width 996 height 1664
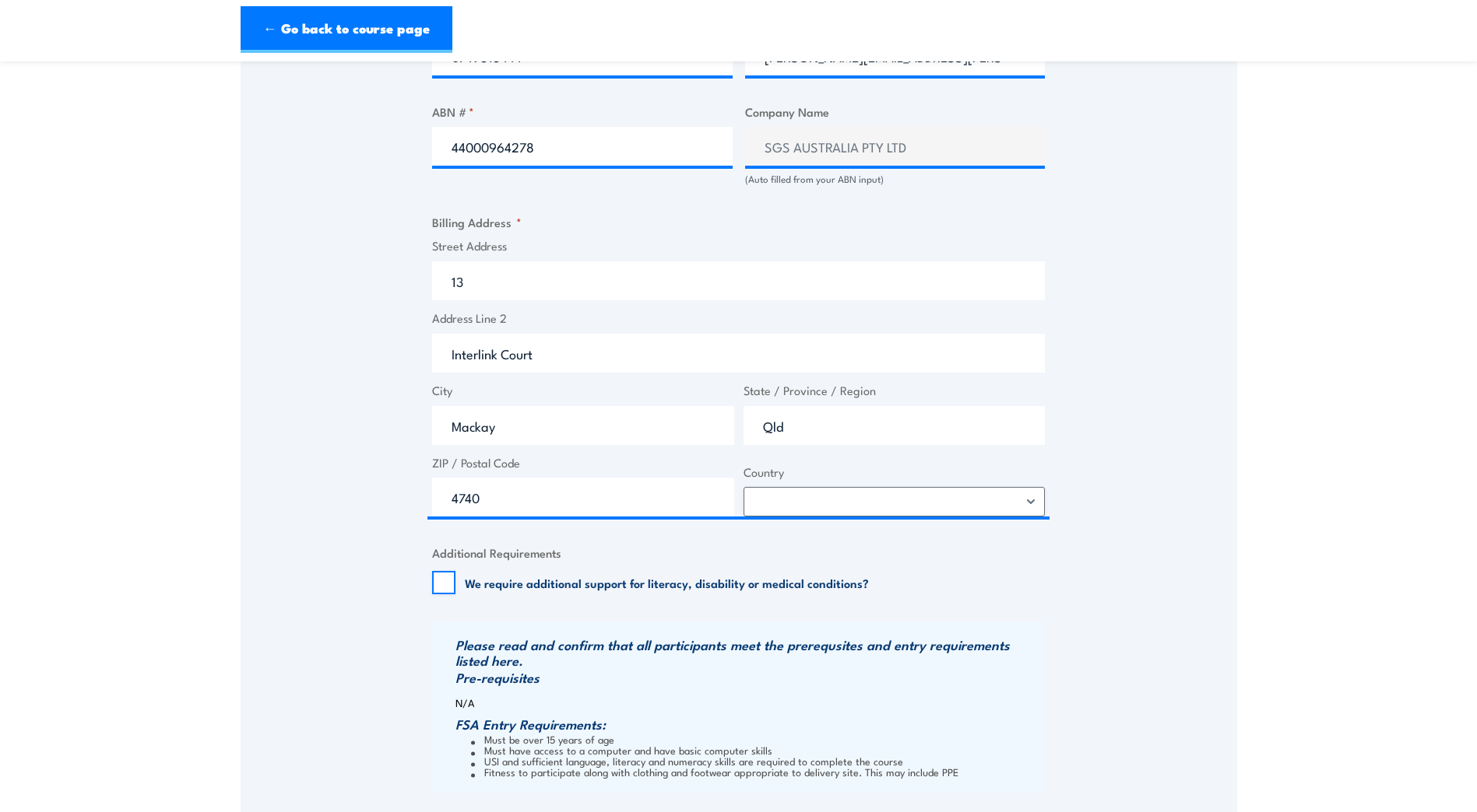
scroll to position [1167, 0]
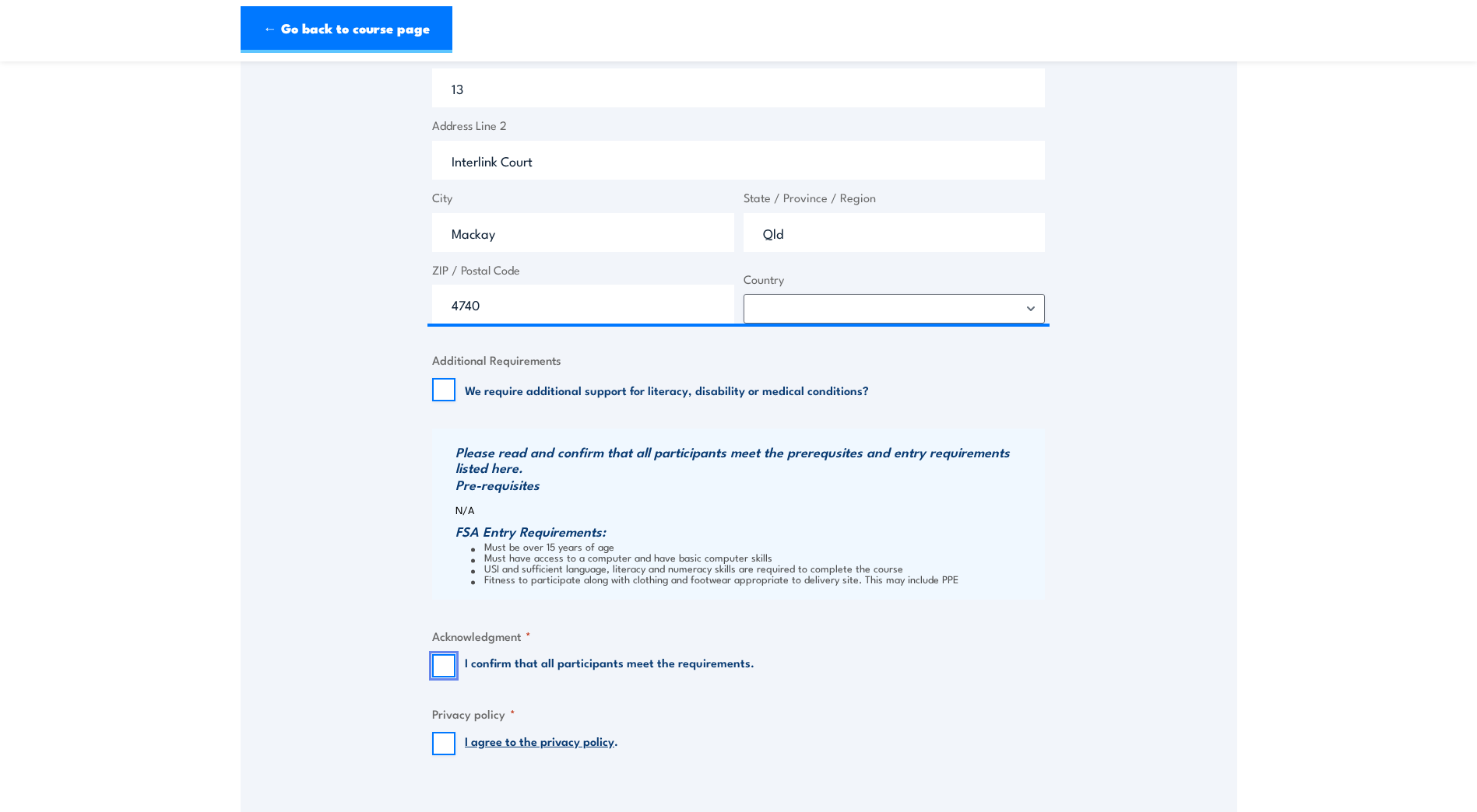
click at [445, 678] on input "I confirm that all participants meet the requirements." at bounding box center [444, 666] width 24 height 24
checkbox input "true"
click at [439, 754] on input "I agree to the privacy policy ." at bounding box center [444, 744] width 24 height 24
checkbox input "true"
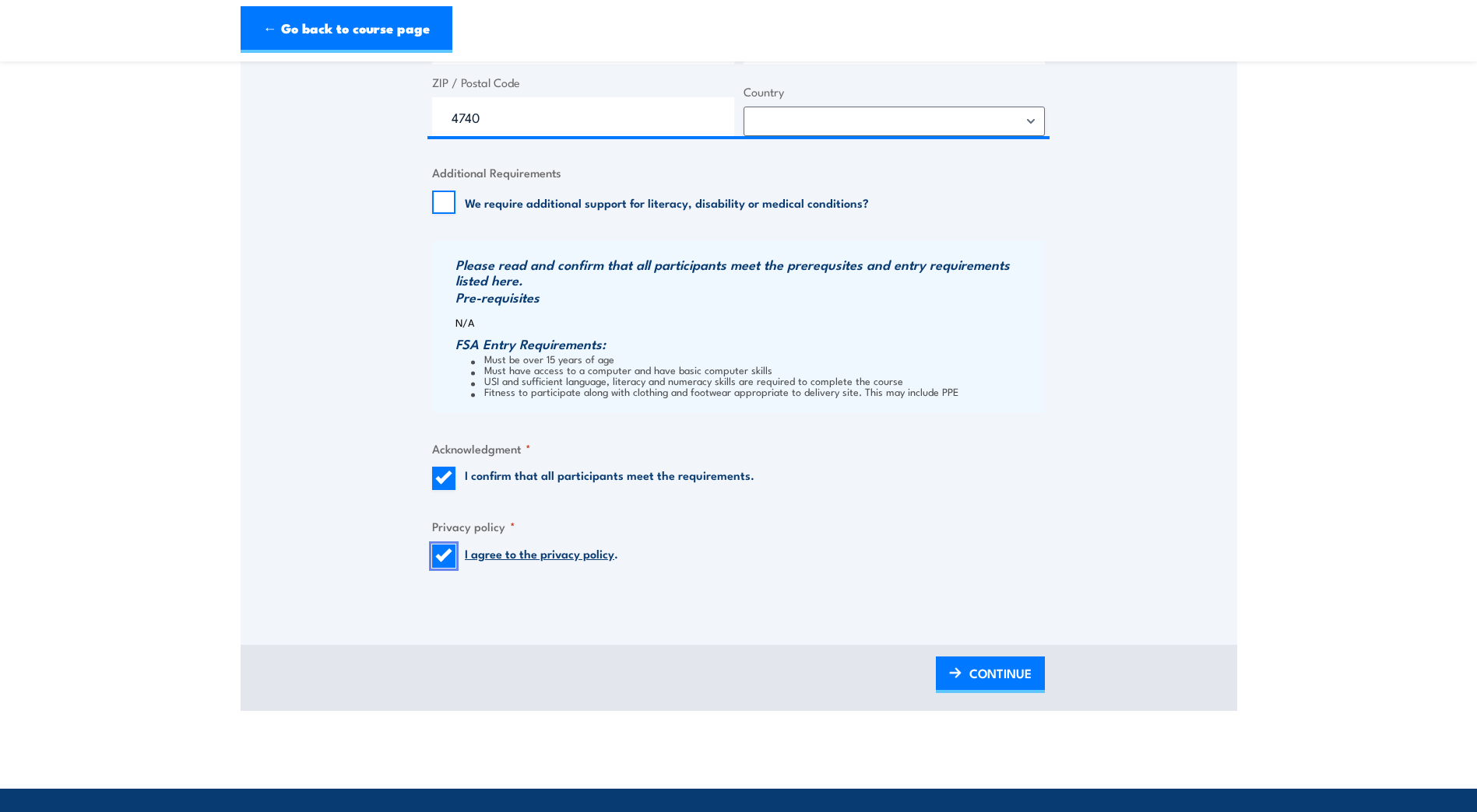
scroll to position [1478, 0]
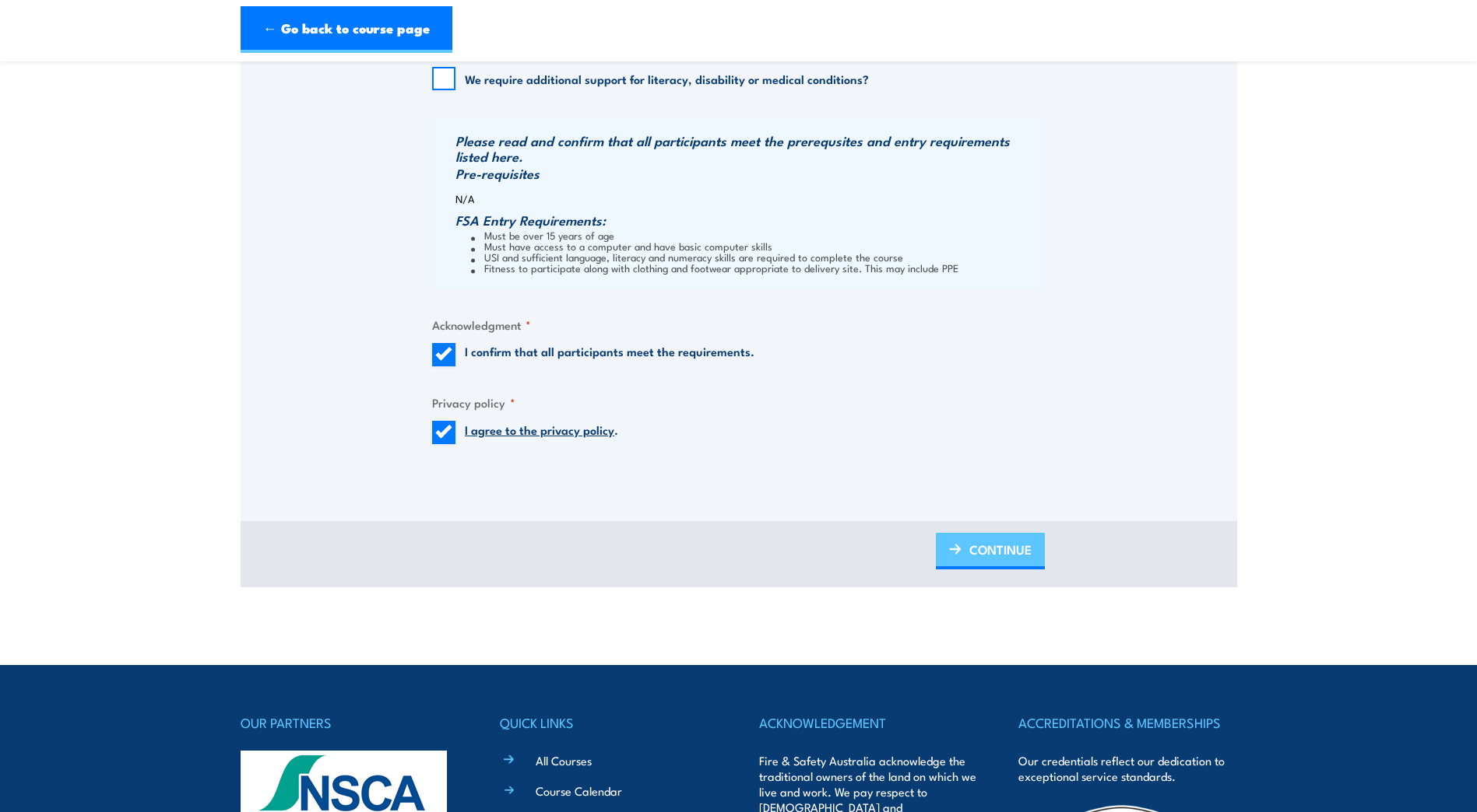
click at [977, 564] on span "CONTINUE" at bounding box center [999, 549] width 63 height 41
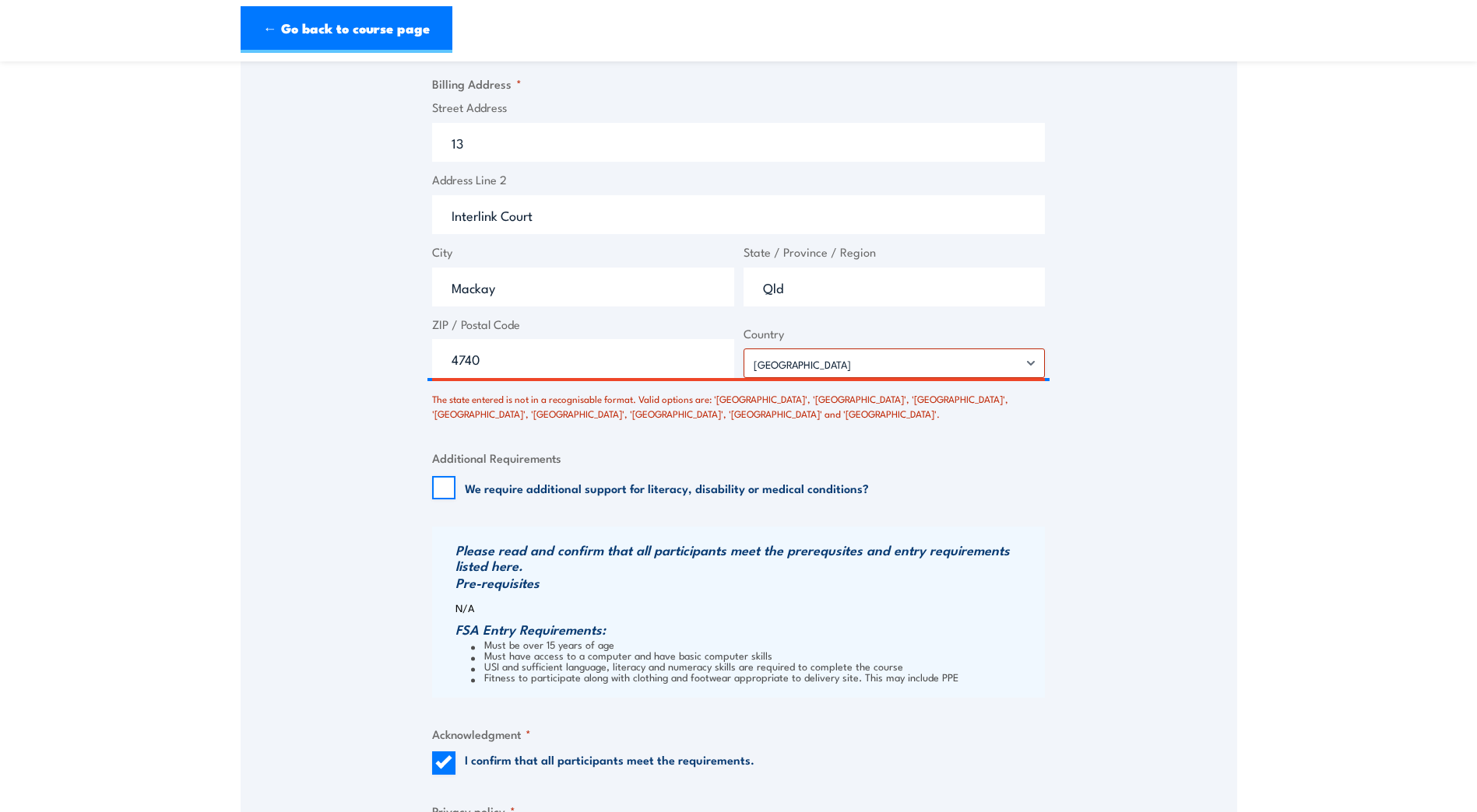
scroll to position [1282, 0]
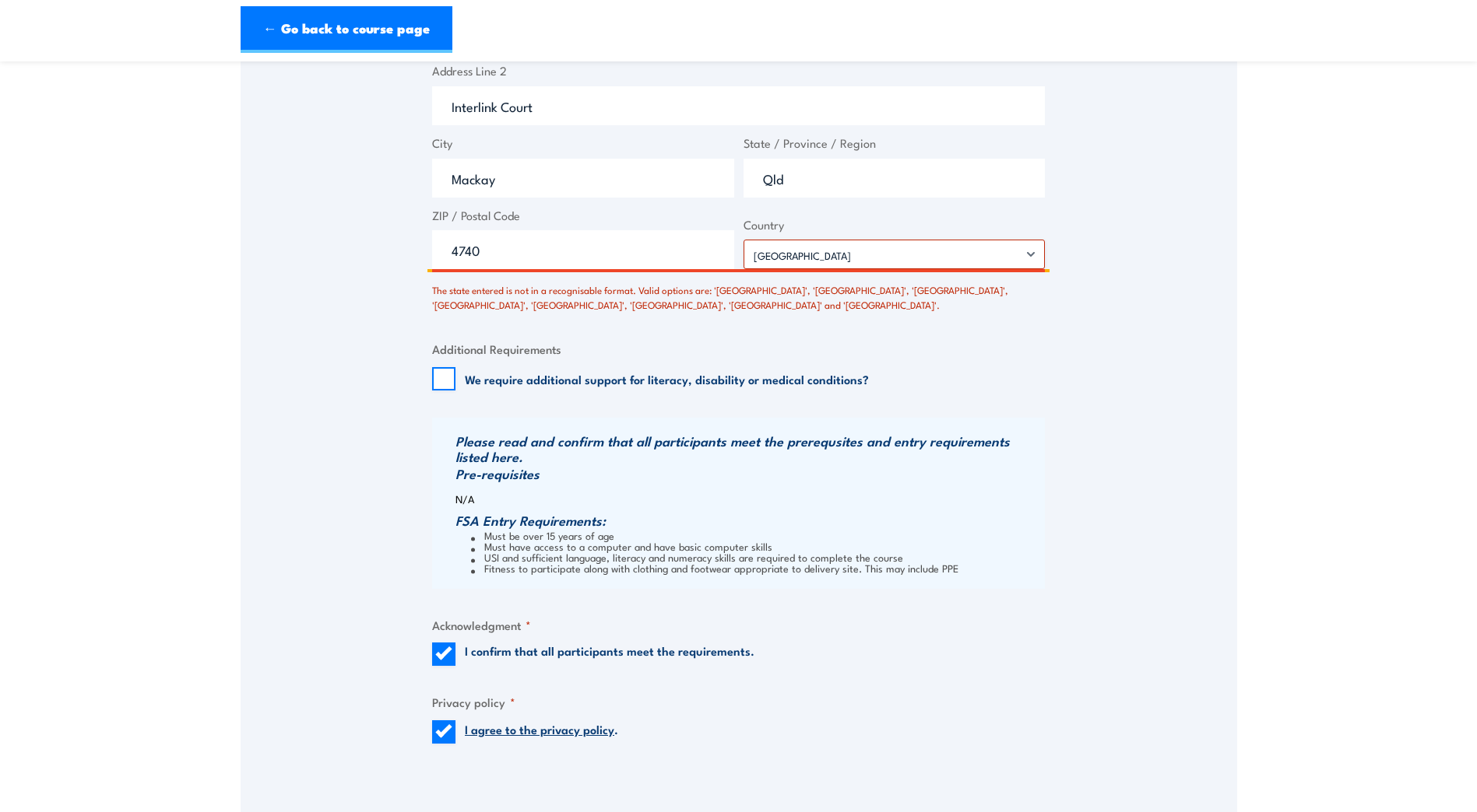
click at [802, 181] on input "Qld" at bounding box center [894, 178] width 302 height 39
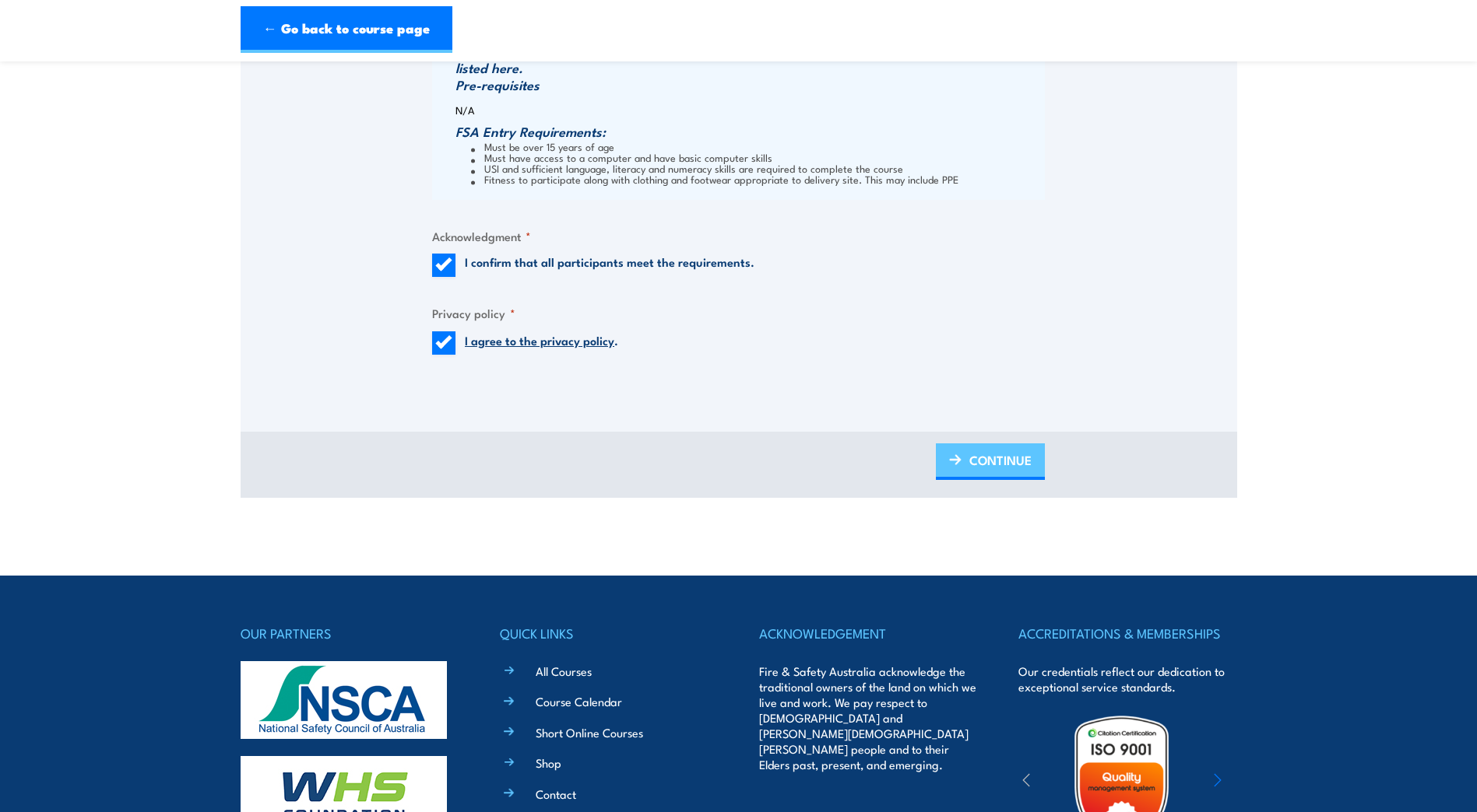
type input "QLD"
click at [976, 478] on span "CONTINUE" at bounding box center [999, 459] width 63 height 41
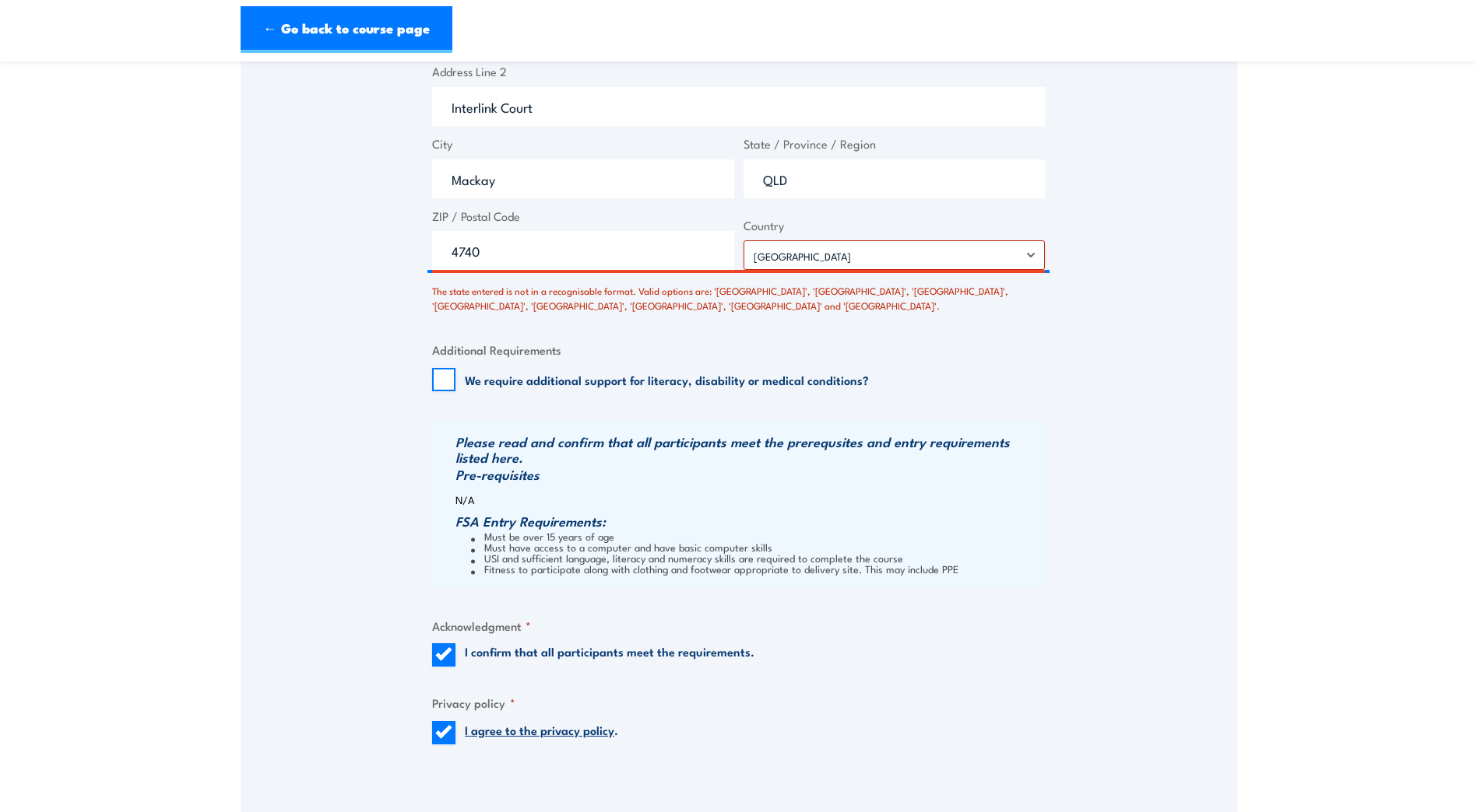
scroll to position [1282, 0]
drag, startPoint x: 794, startPoint y: 191, endPoint x: 753, endPoint y: 197, distance: 41.4
click at [753, 197] on input "QLD" at bounding box center [894, 178] width 302 height 39
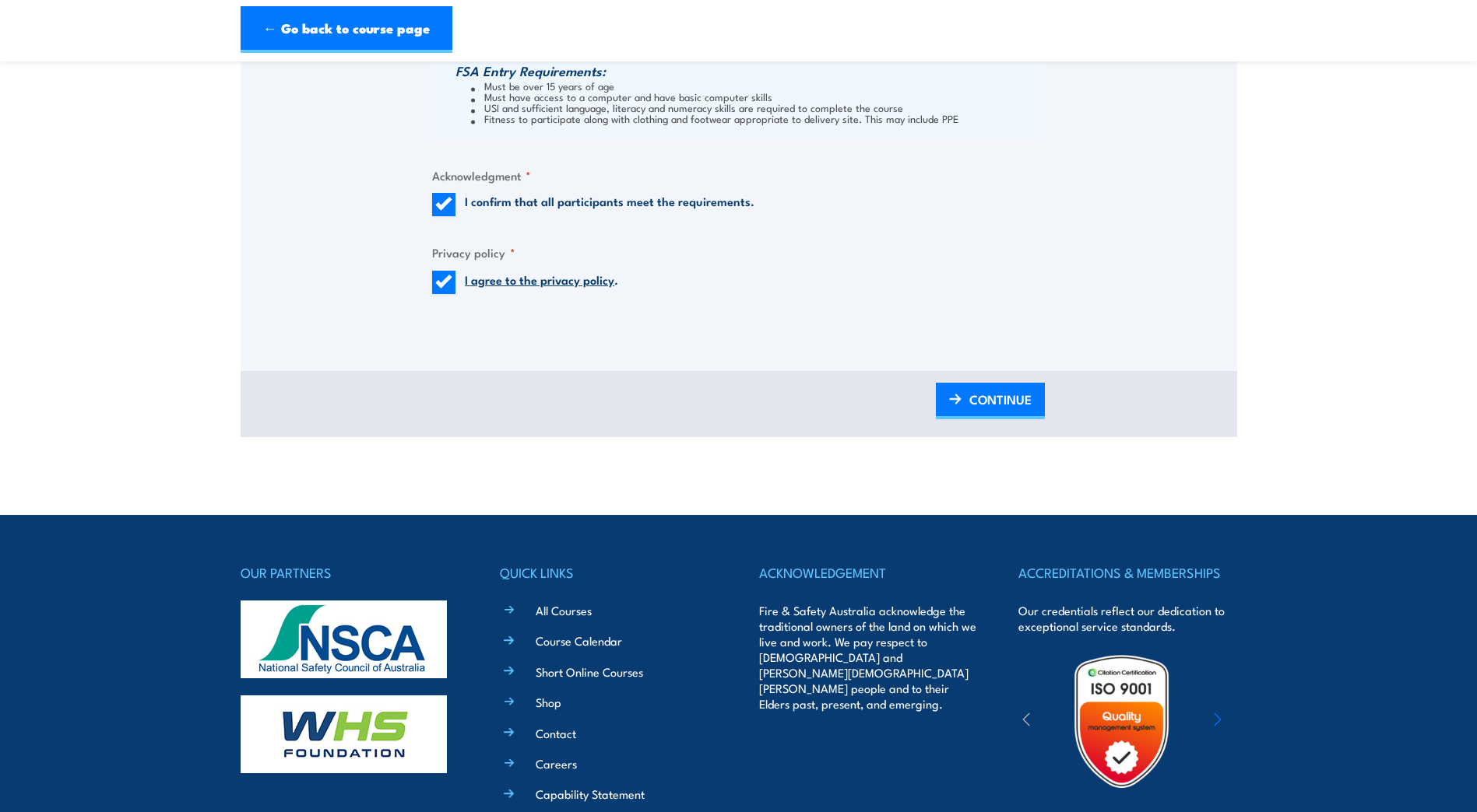
scroll to position [1826, 0]
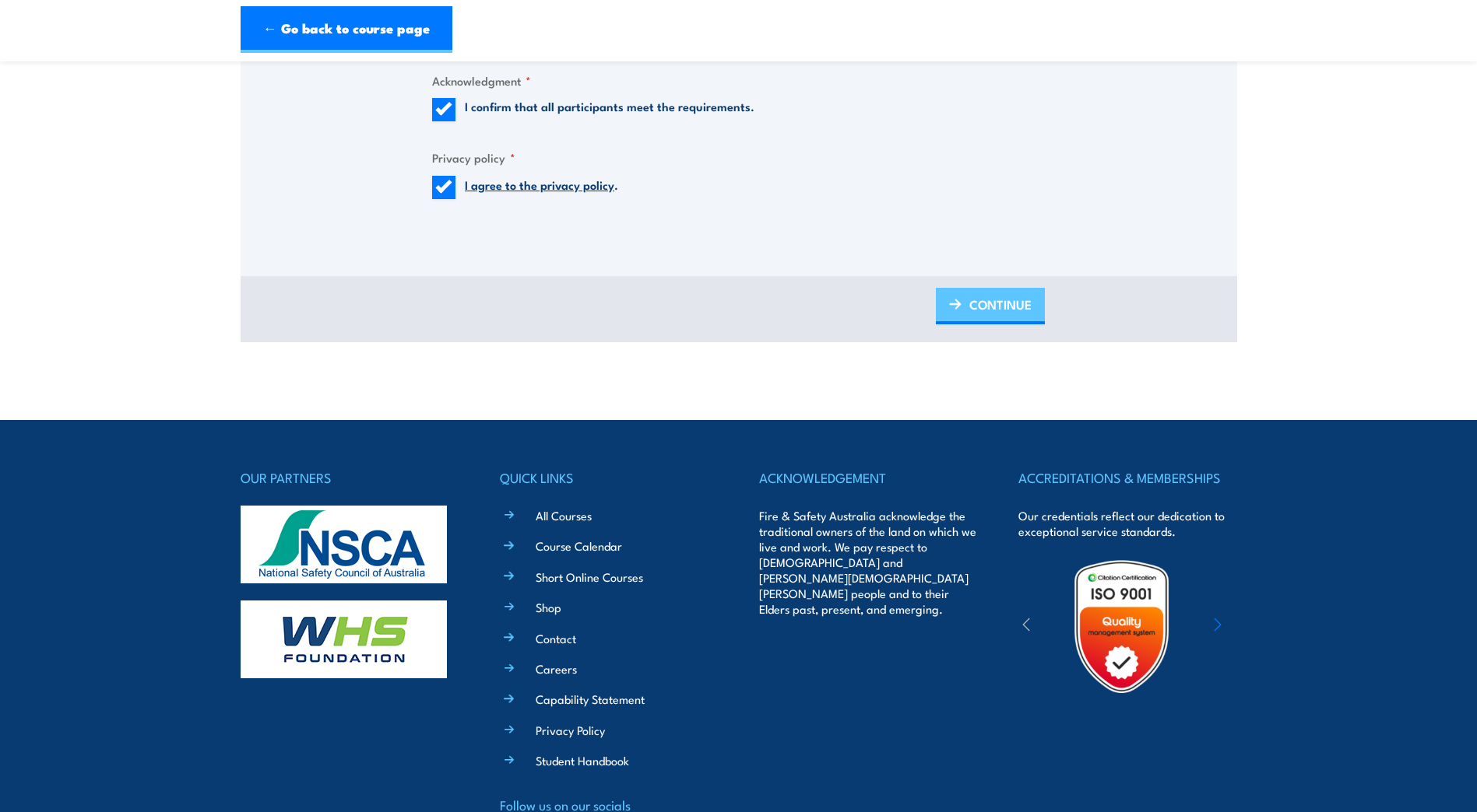
type input "Queensland"
click at [991, 314] on span "CONTINUE" at bounding box center [999, 304] width 63 height 41
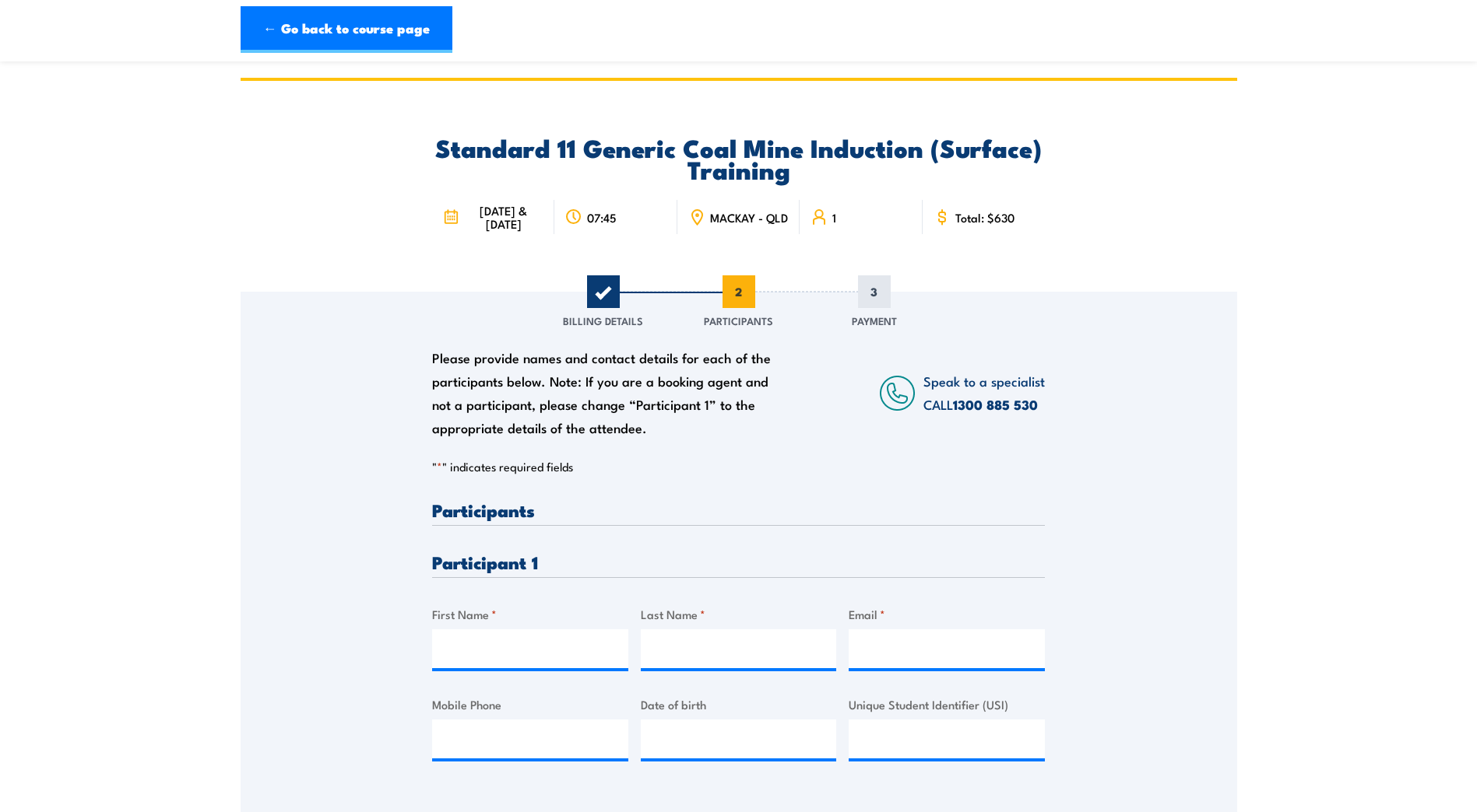
scroll to position [233, 0]
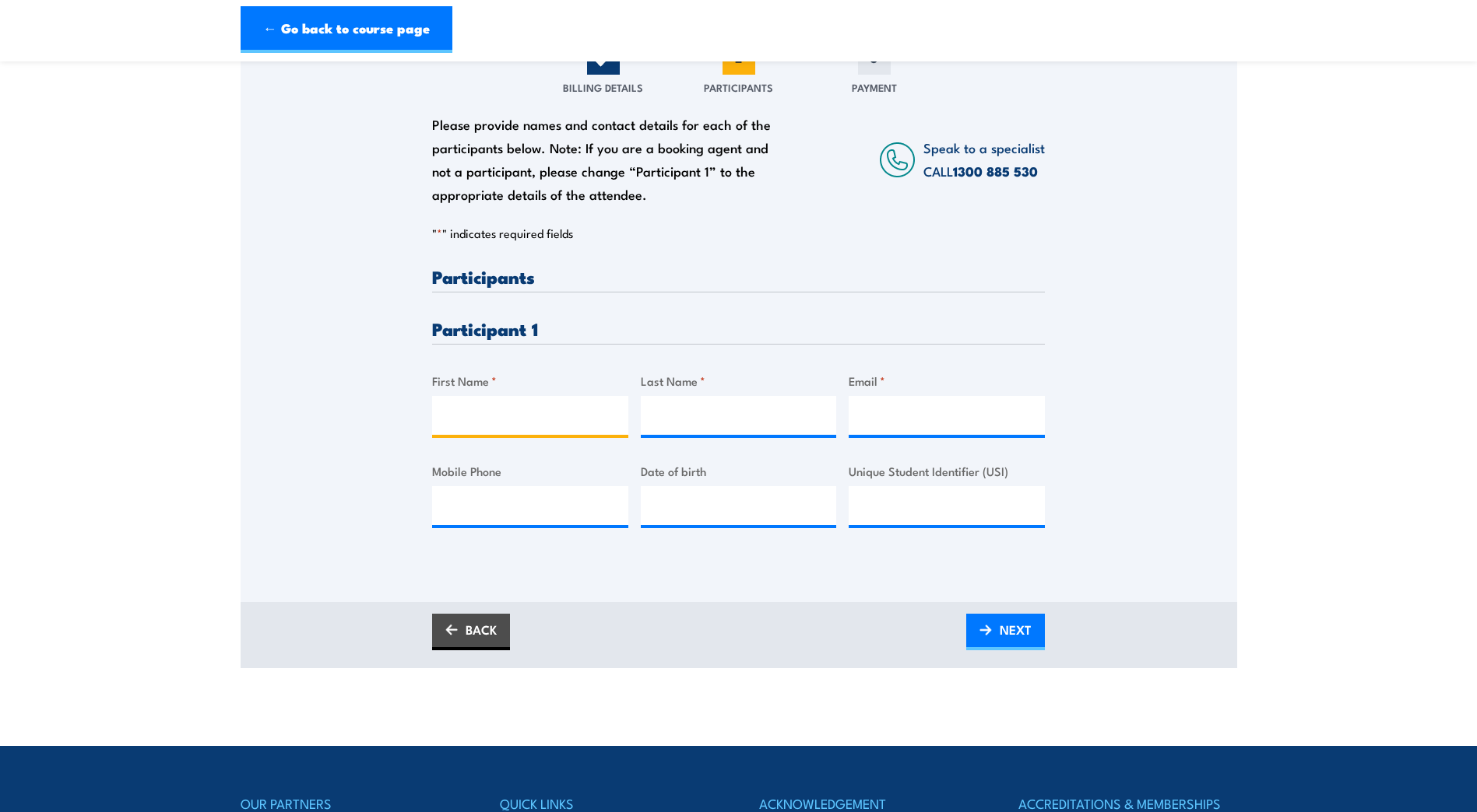
click at [493, 434] on input "First Name *" at bounding box center [530, 415] width 196 height 39
type input "Ashton"
click at [670, 411] on input "Last Name *" at bounding box center [739, 415] width 196 height 39
type input "Fields"
click at [891, 427] on input "Email *" at bounding box center [947, 415] width 196 height 39
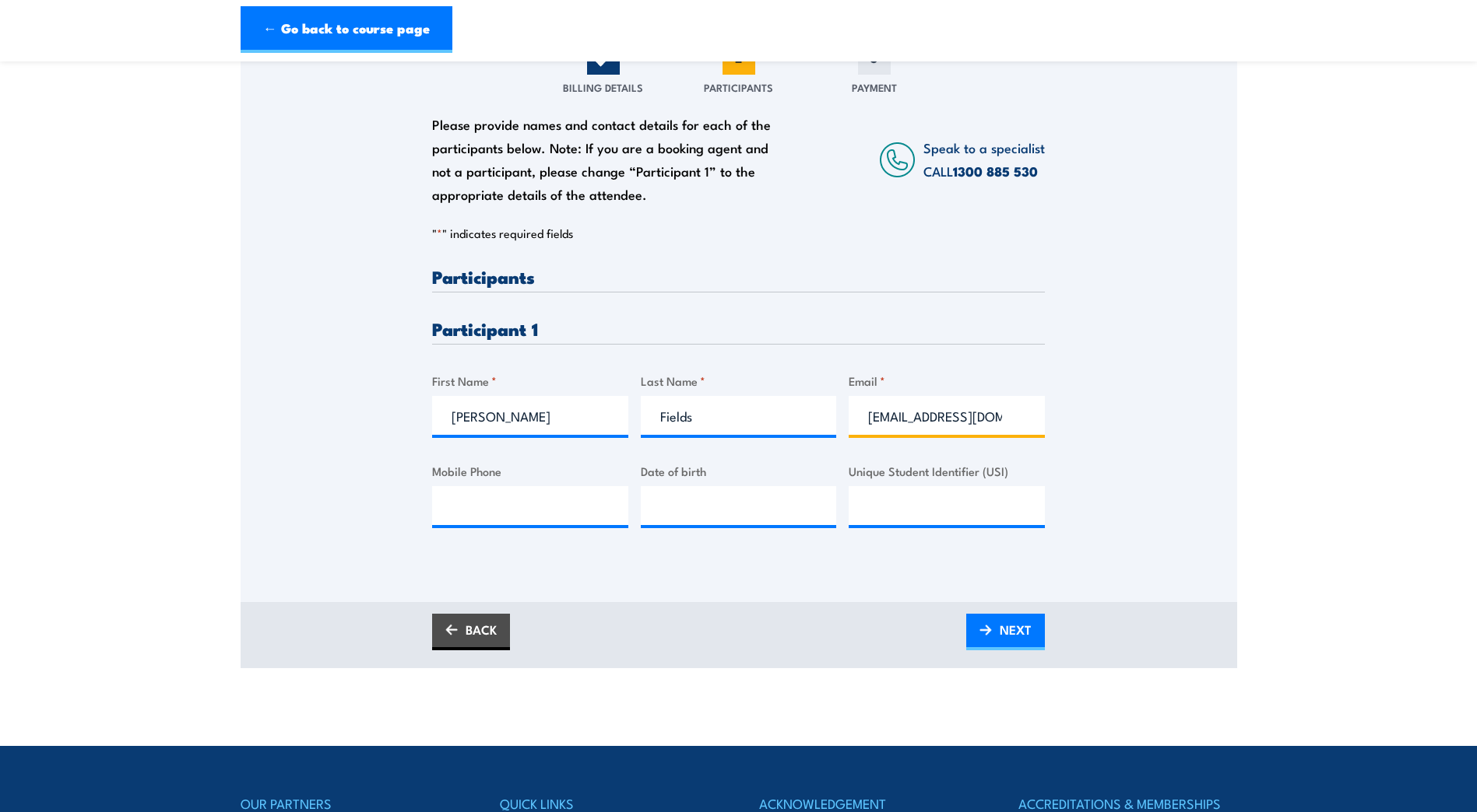
type input "Fieldsy255@gmail.com"
click at [541, 513] on input "Mobile Phone" at bounding box center [530, 505] width 196 height 39
click at [523, 521] on input "Mobile Phone" at bounding box center [530, 505] width 196 height 39
type input "0431835244"
click at [702, 524] on input "__/__/____" at bounding box center [739, 505] width 196 height 39
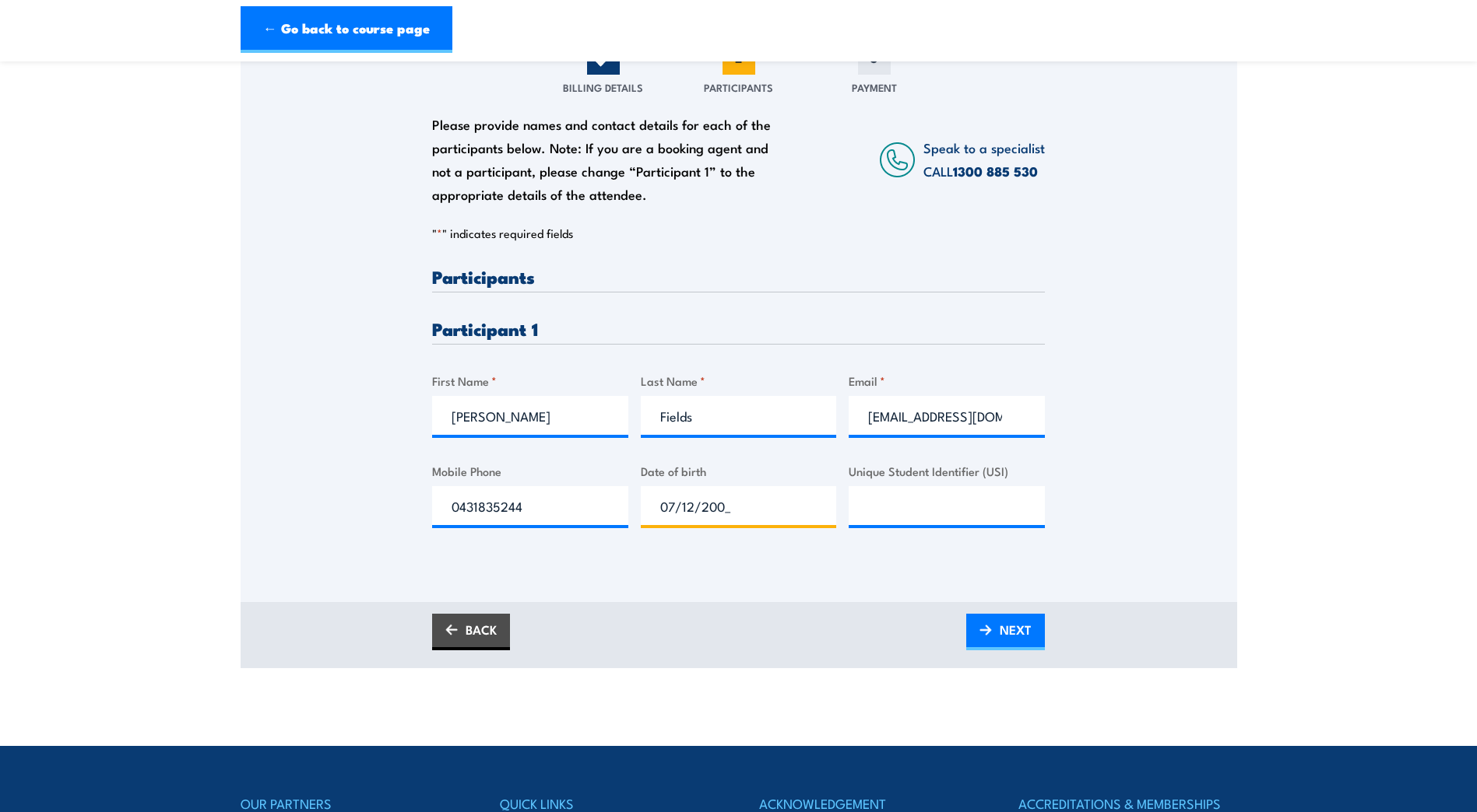
type input "07/12/2004"
click at [898, 518] on input "Unique Student Identifier (USI)" at bounding box center [947, 505] width 196 height 39
click at [909, 522] on input "Unique Student Identifier (USI)" at bounding box center [947, 505] width 196 height 39
type input "QM8CWBTMVD"
click at [996, 647] on link "NEXT" at bounding box center [1005, 631] width 79 height 36
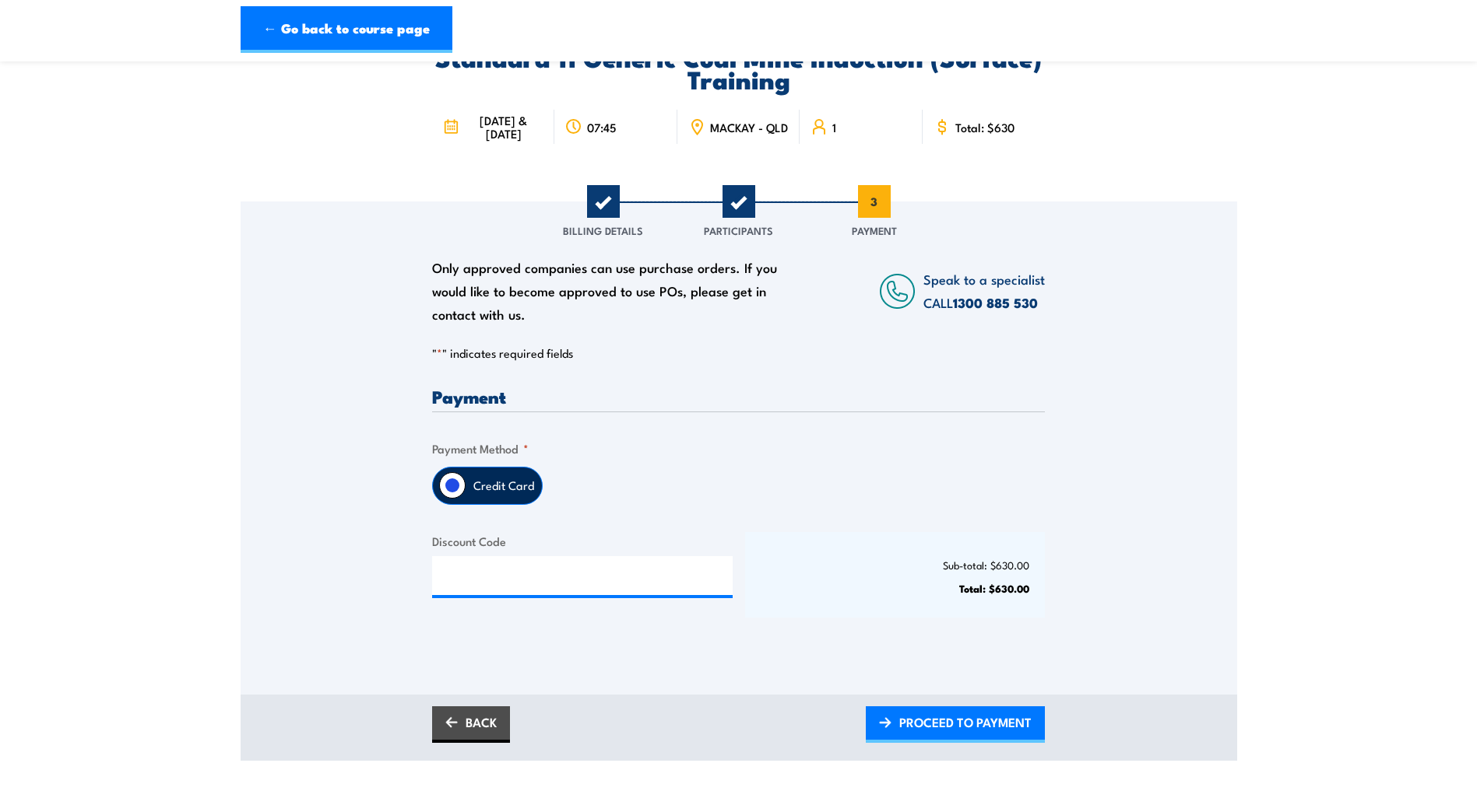
scroll to position [78, 0]
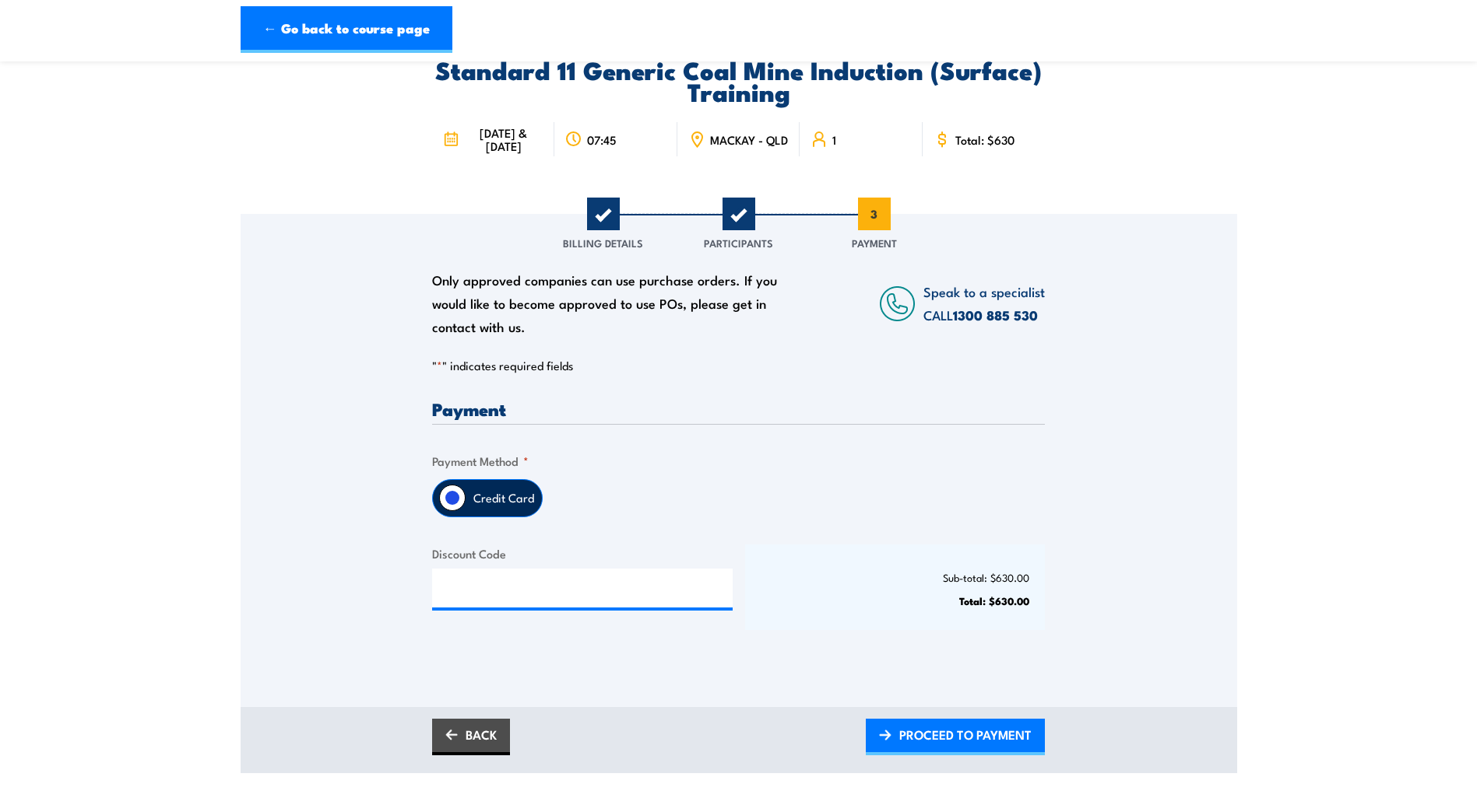
click at [457, 511] on input "Credit Card" at bounding box center [452, 497] width 26 height 26
click at [448, 511] on input "Credit Card" at bounding box center [452, 497] width 26 height 26
click at [611, 517] on div "Credit Card" at bounding box center [738, 498] width 613 height 38
click at [952, 753] on span "PROCEED TO PAYMENT" at bounding box center [965, 734] width 133 height 41
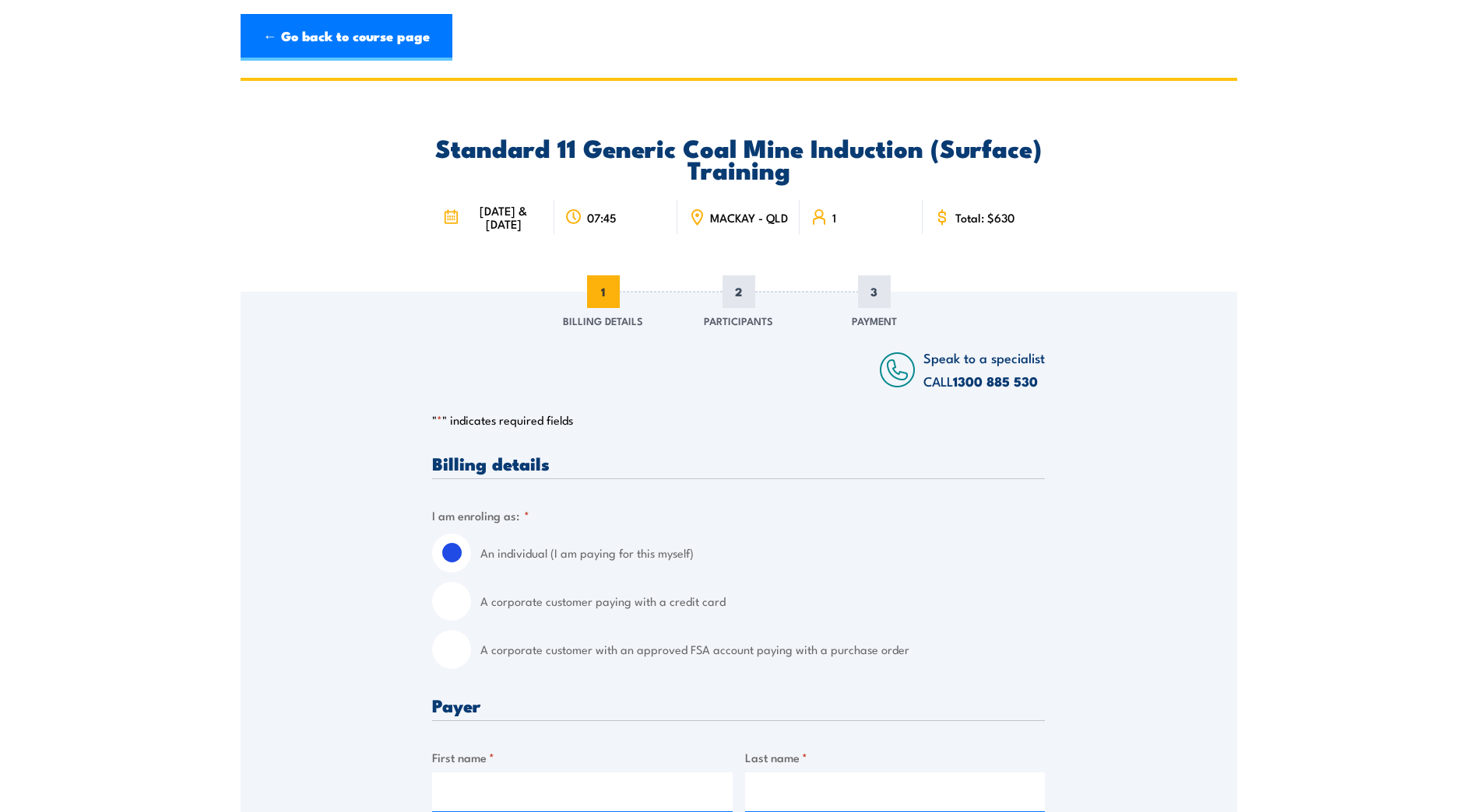
click at [456, 669] on input "A corporate customer with an approved FSA account paying with a purchase order" at bounding box center [451, 650] width 39 height 39
radio input "true"
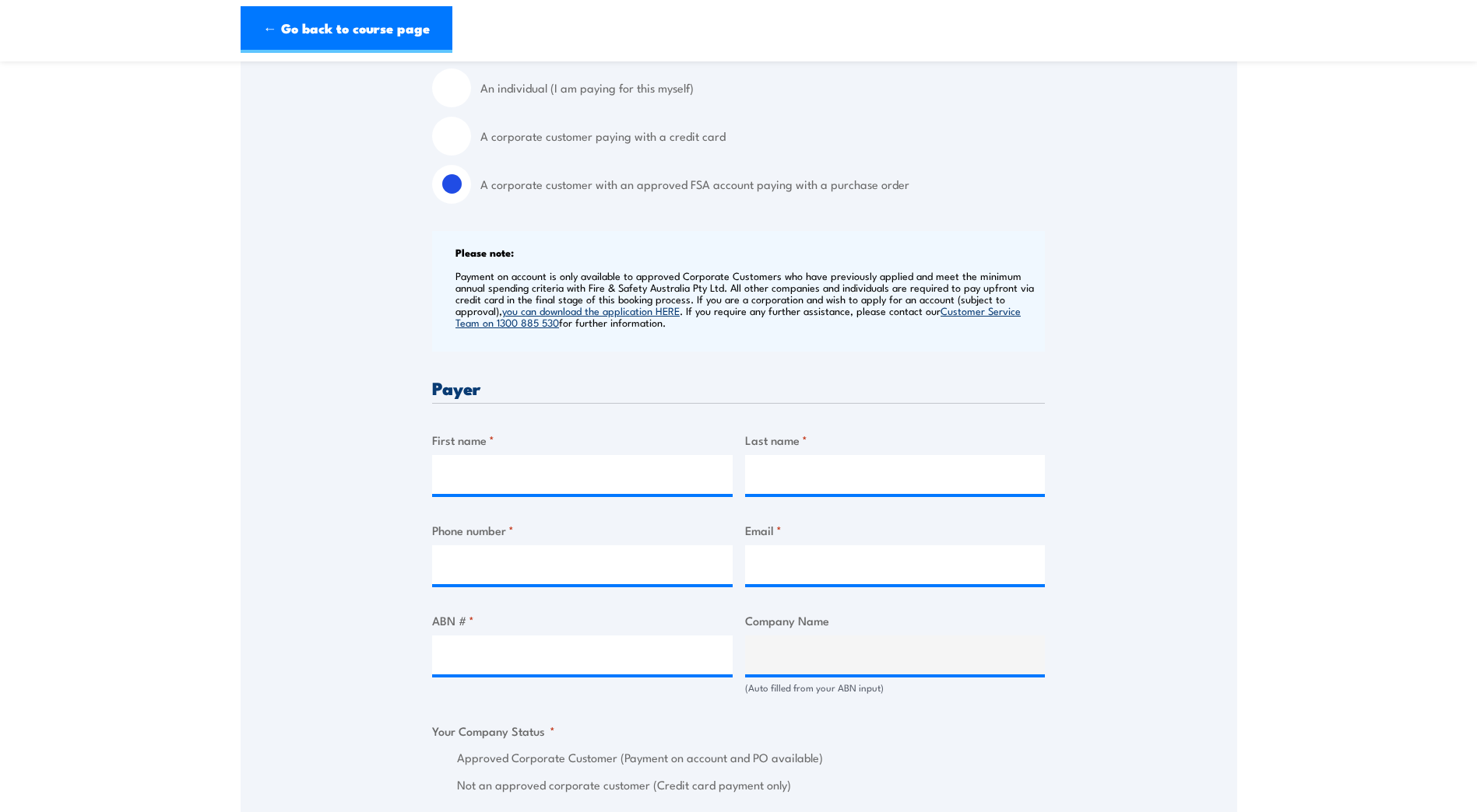
scroll to position [466, 0]
